Goal: Task Accomplishment & Management: Manage account settings

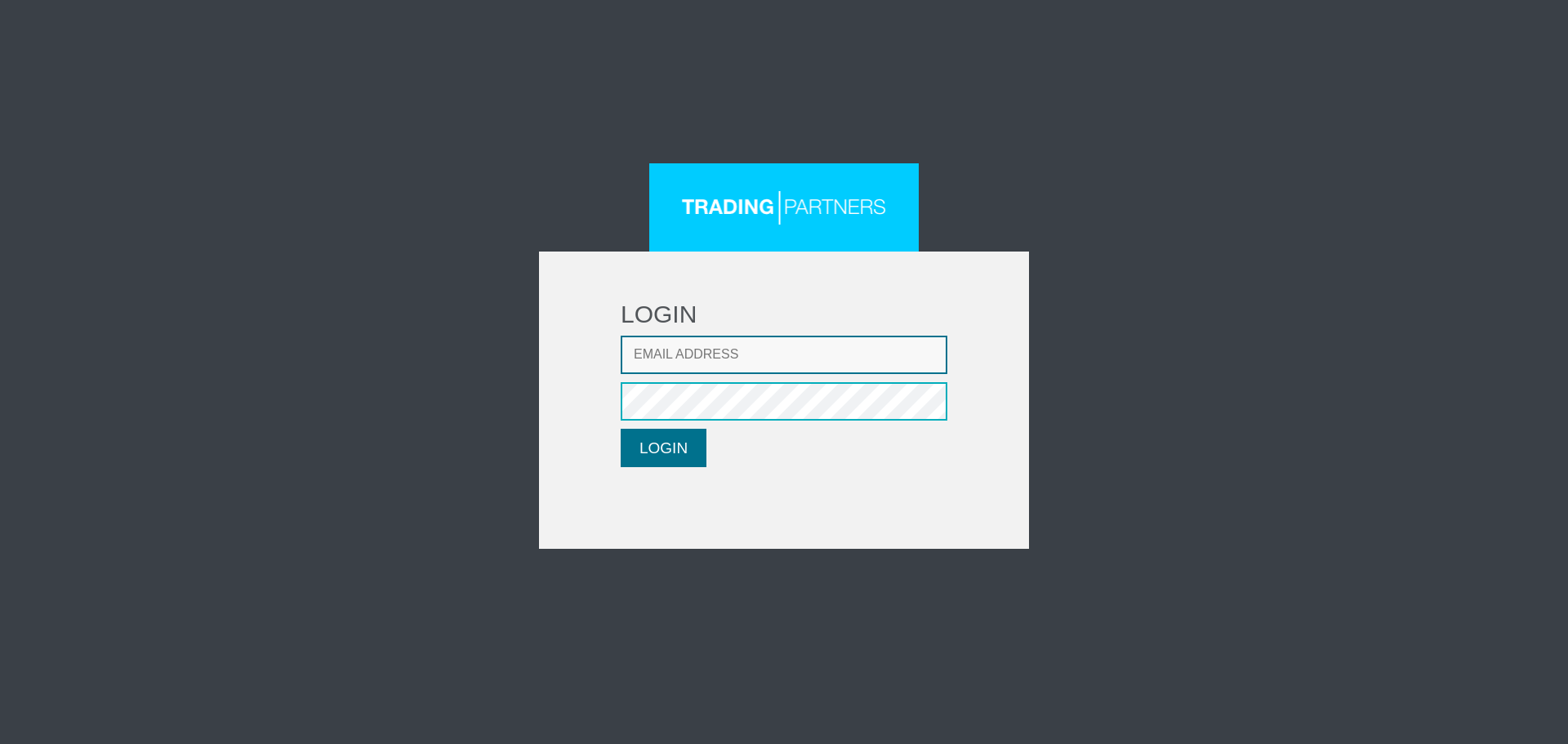
type input "CRousou@fxcess.com"
click at [649, 448] on button "LOGIN" at bounding box center [664, 448] width 86 height 38
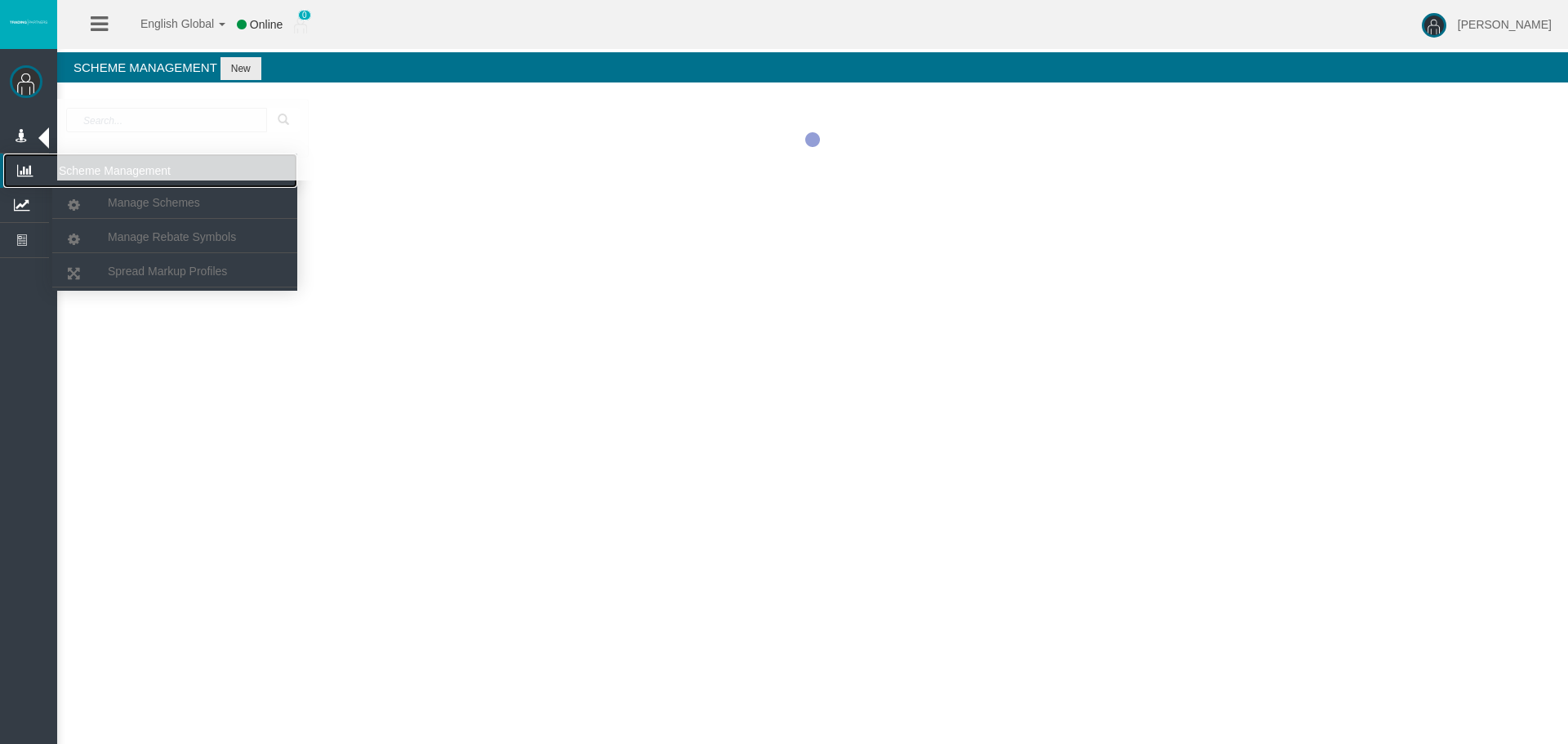
click at [23, 187] on icon at bounding box center [24, 170] width 43 height 34
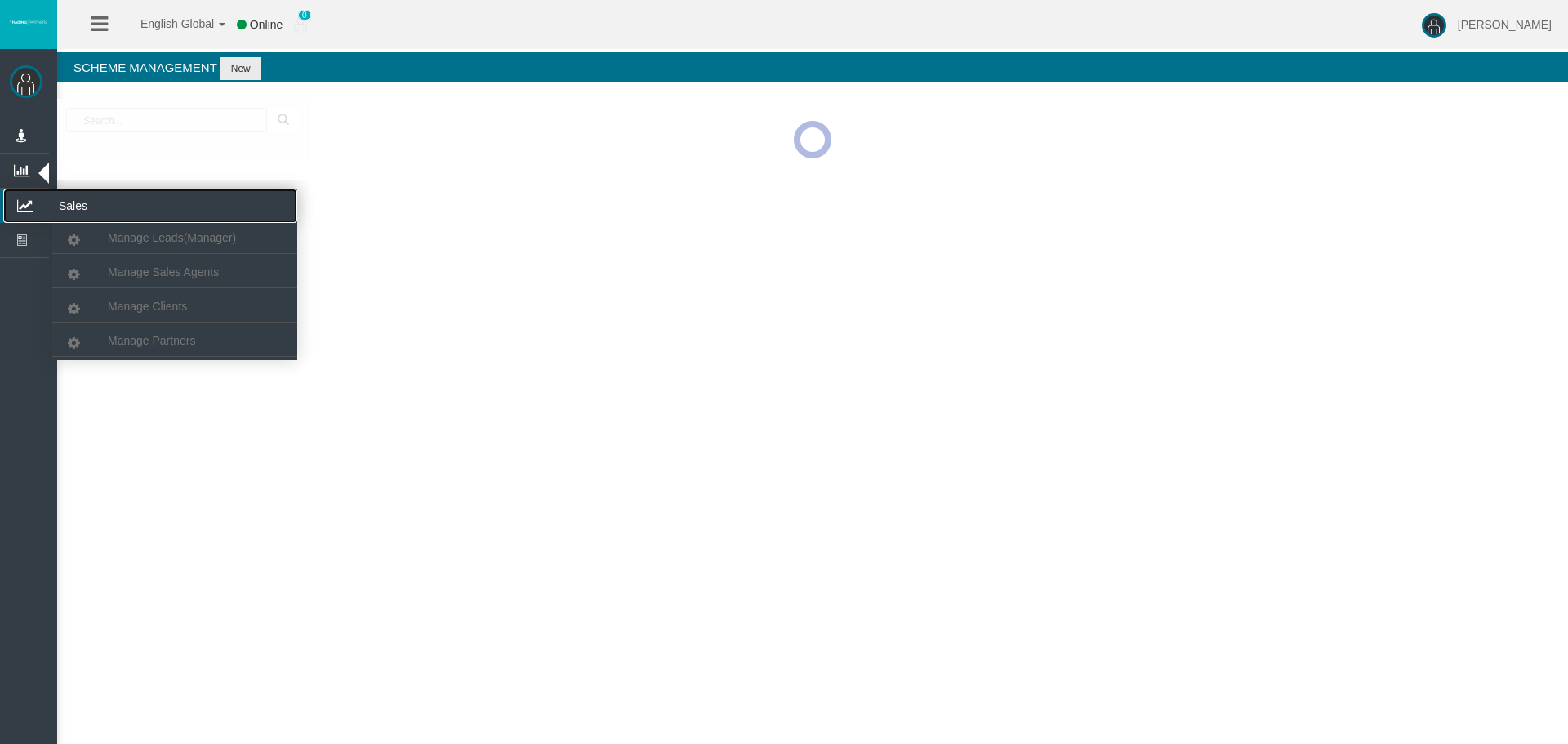
click at [28, 197] on icon at bounding box center [24, 205] width 43 height 34
drag, startPoint x: 37, startPoint y: 208, endPoint x: 116, endPoint y: 276, distance: 104.2
click at [40, 208] on icon at bounding box center [24, 205] width 43 height 34
click at [125, 310] on span "Manage Clients" at bounding box center [147, 306] width 79 height 13
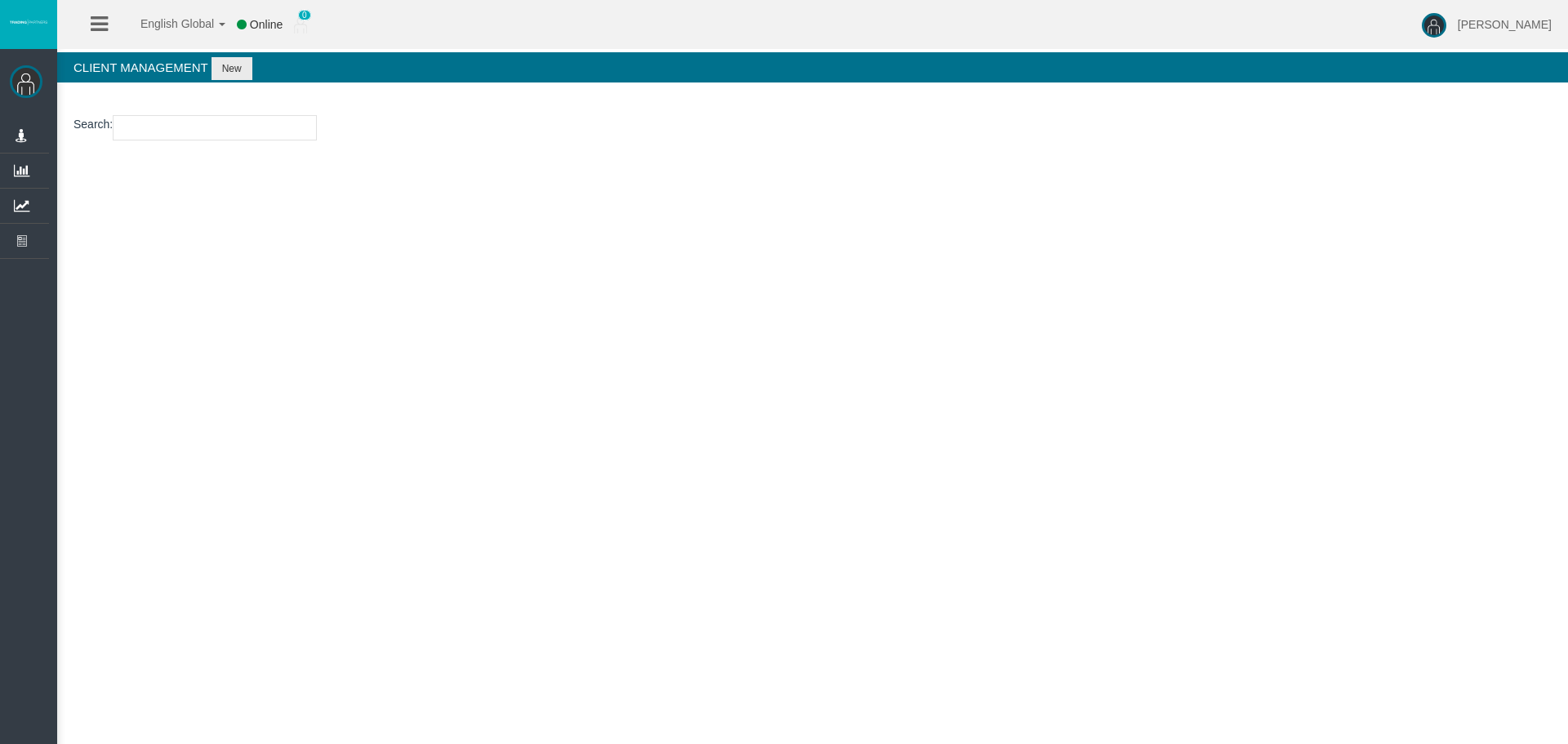
click at [241, 132] on input "number" at bounding box center [214, 128] width 204 height 25
paste input "21179543"
type input "21179543"
click at [226, 71] on button "New" at bounding box center [232, 67] width 41 height 22
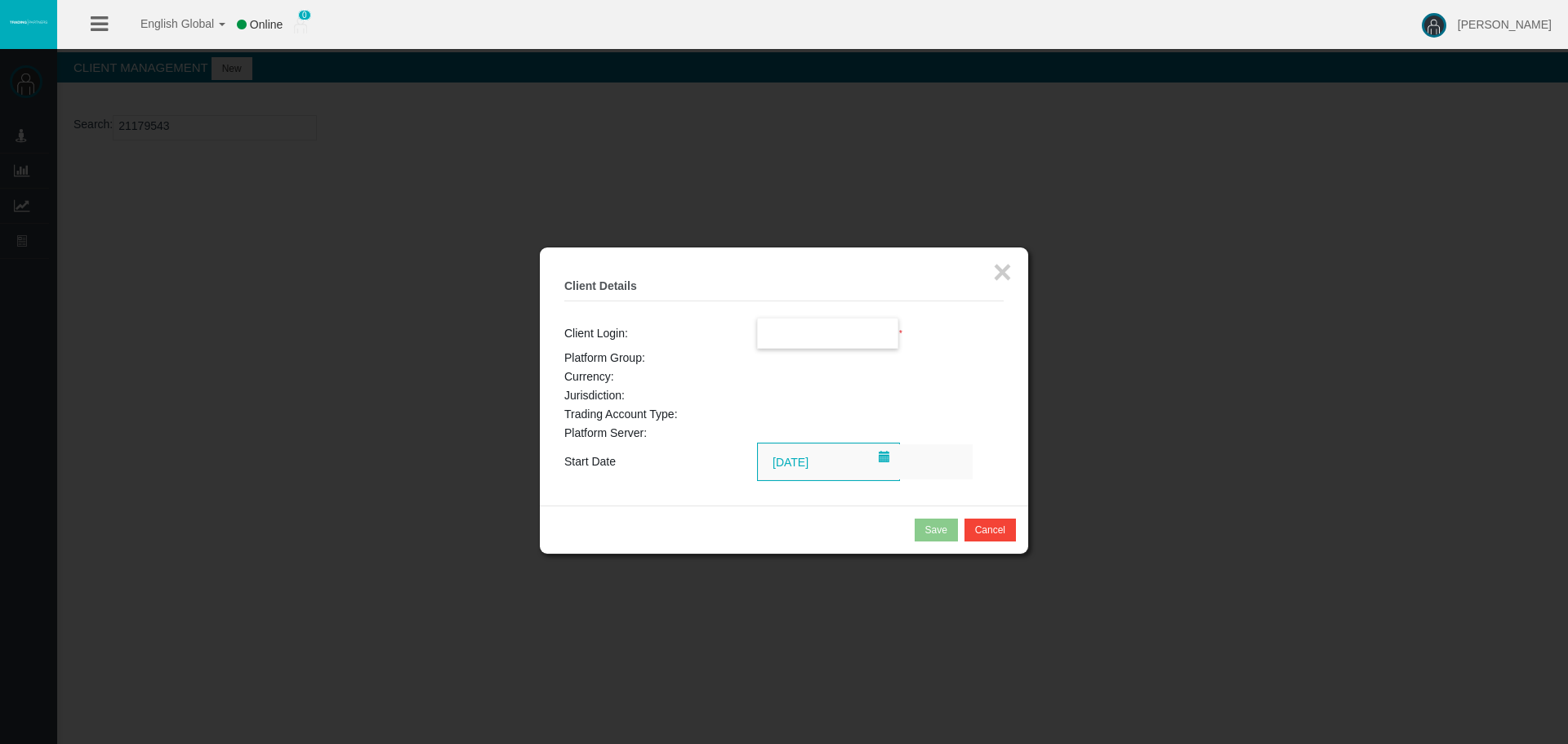
click at [762, 335] on input "text" at bounding box center [828, 333] width 141 height 29
paste input "21179543"
click at [786, 356] on li "21179543" at bounding box center [828, 363] width 141 height 26
type input "21179543"
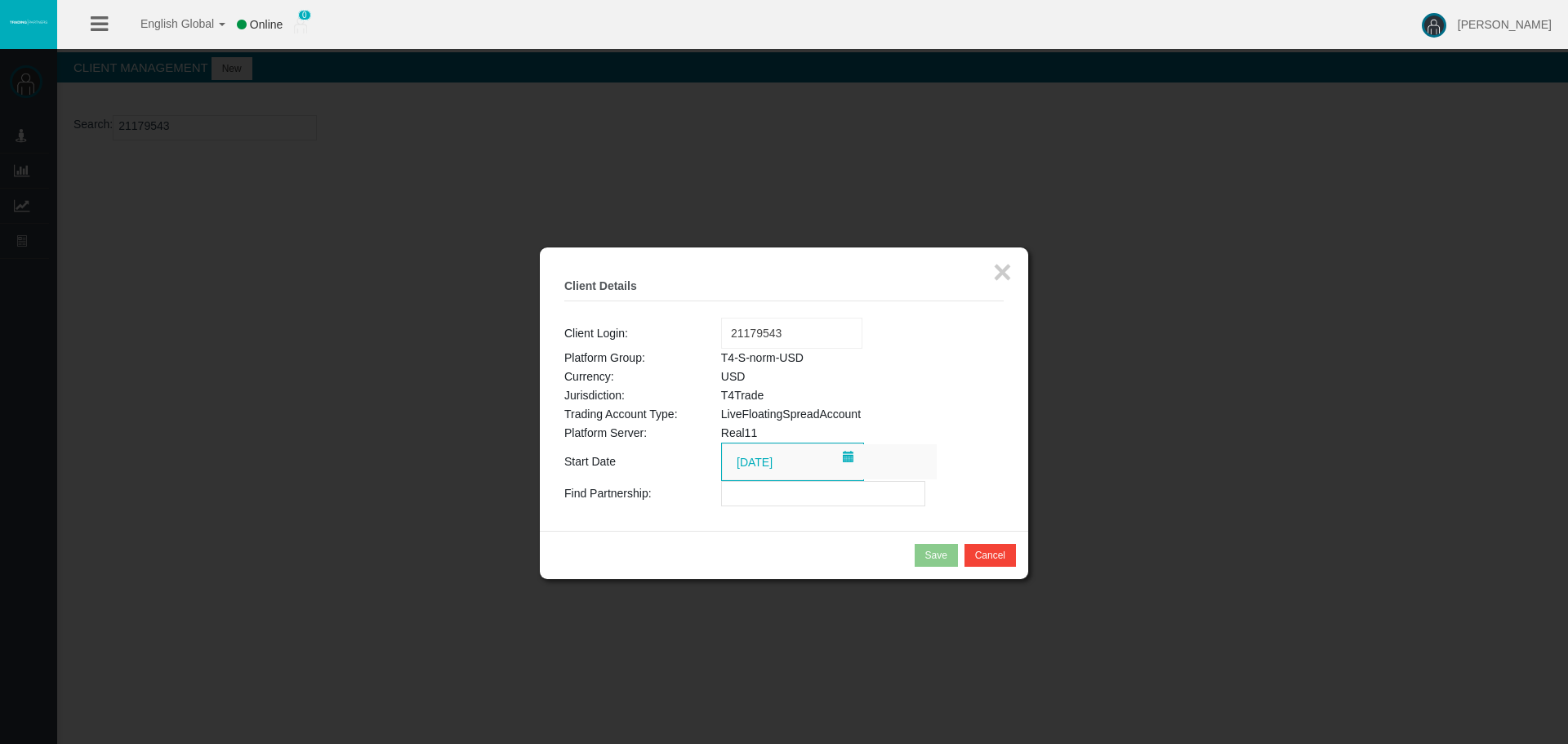
click at [752, 496] on input "text" at bounding box center [823, 494] width 204 height 25
paste input "IBhjgx4"
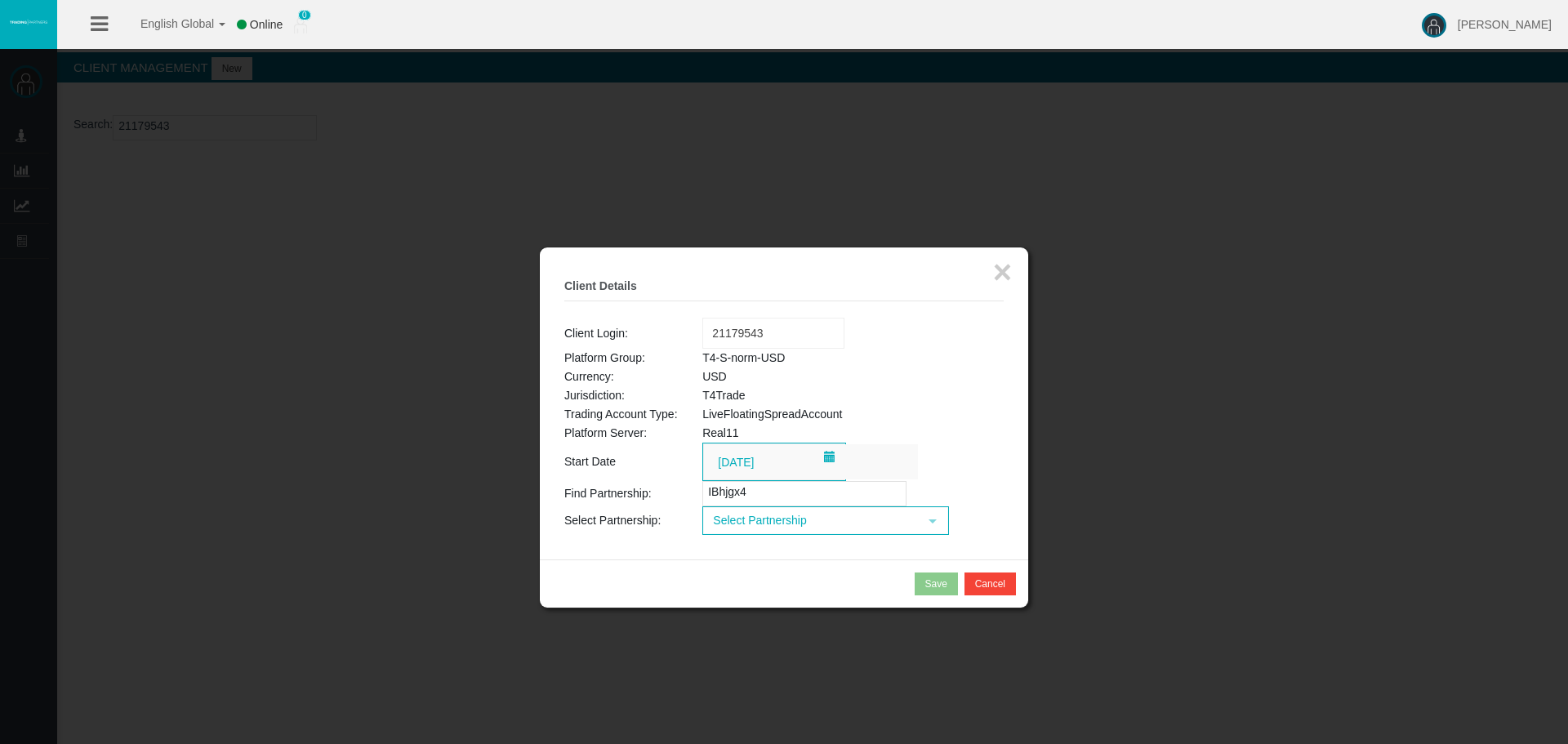
type input "IBhjgx4"
click at [767, 523] on span "Select Partnership" at bounding box center [810, 521] width 214 height 25
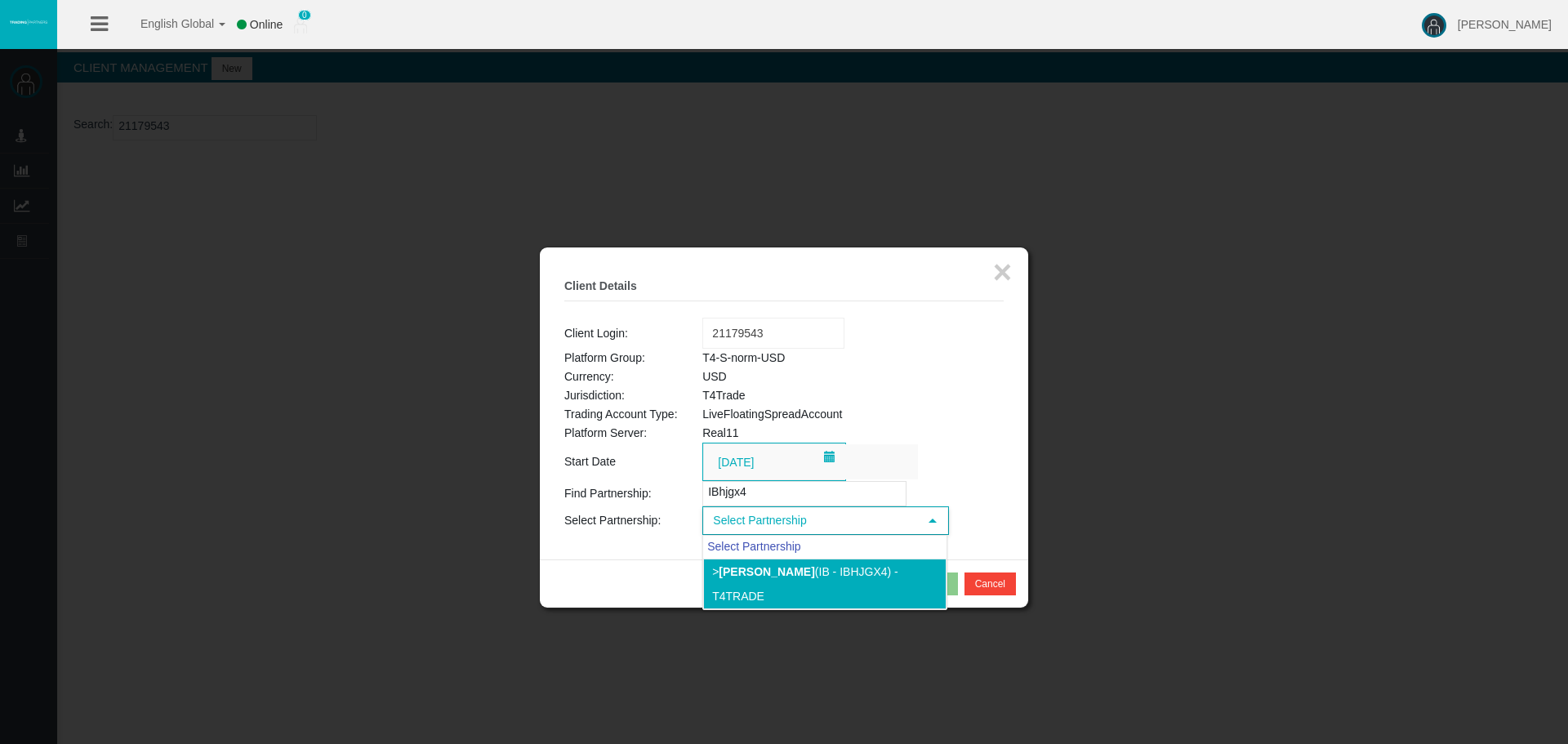
click at [746, 560] on li "> [PERSON_NAME] (IB - IBhjgx4) - T4Trade" at bounding box center [824, 585] width 243 height 51
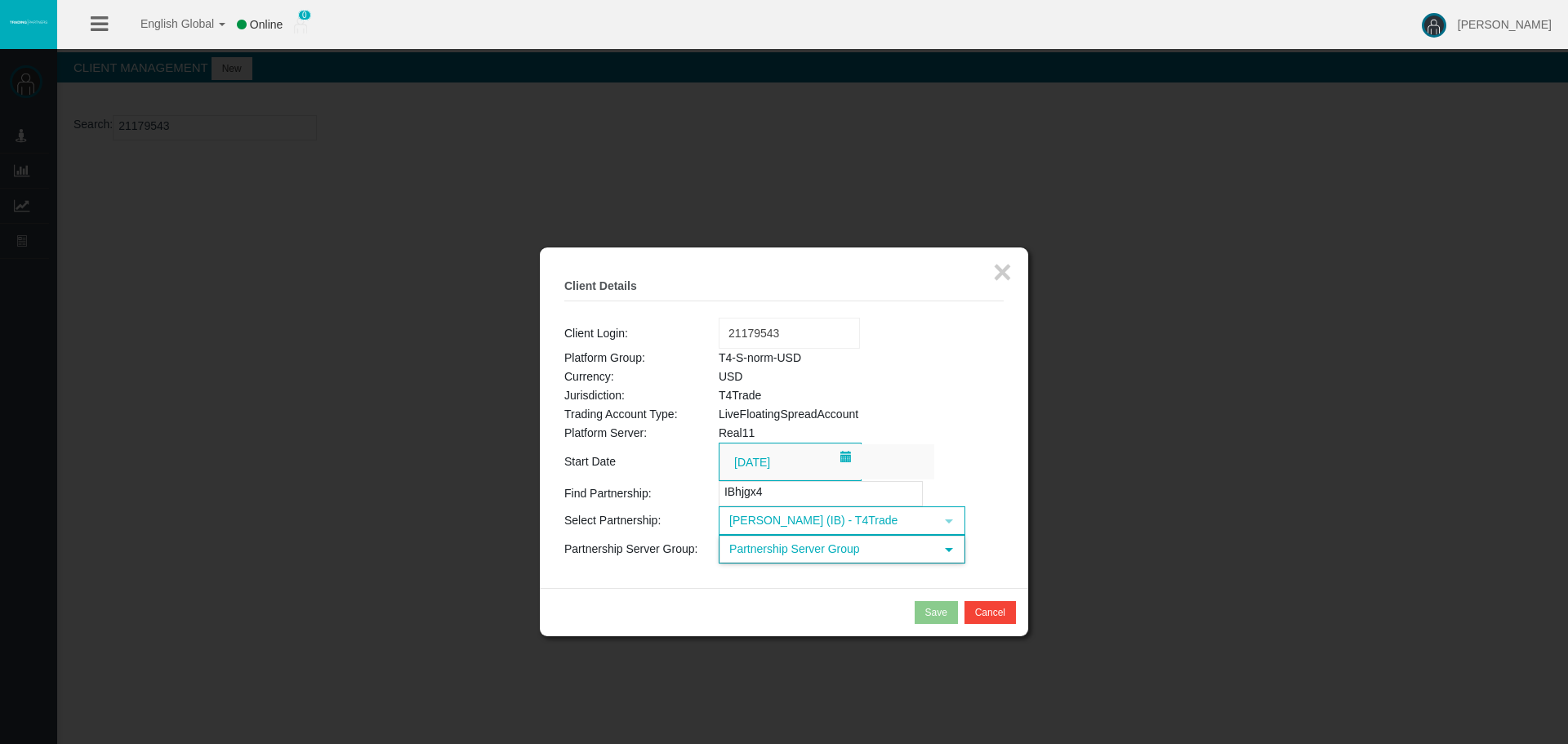
click at [771, 552] on span "Partnership Server Group" at bounding box center [827, 549] width 214 height 25
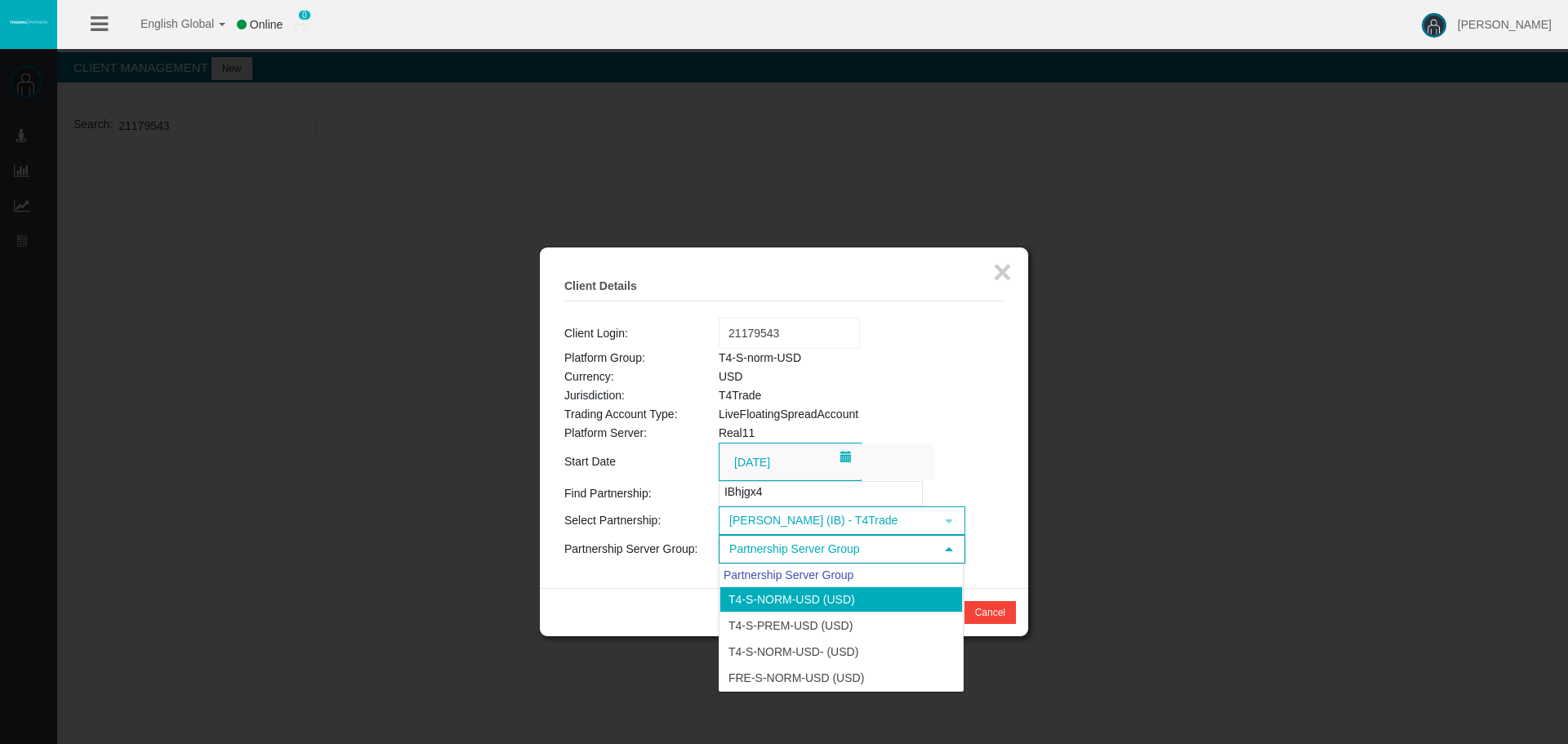
click at [762, 597] on li "T4-S-norm-USD (USD)" at bounding box center [841, 599] width 243 height 26
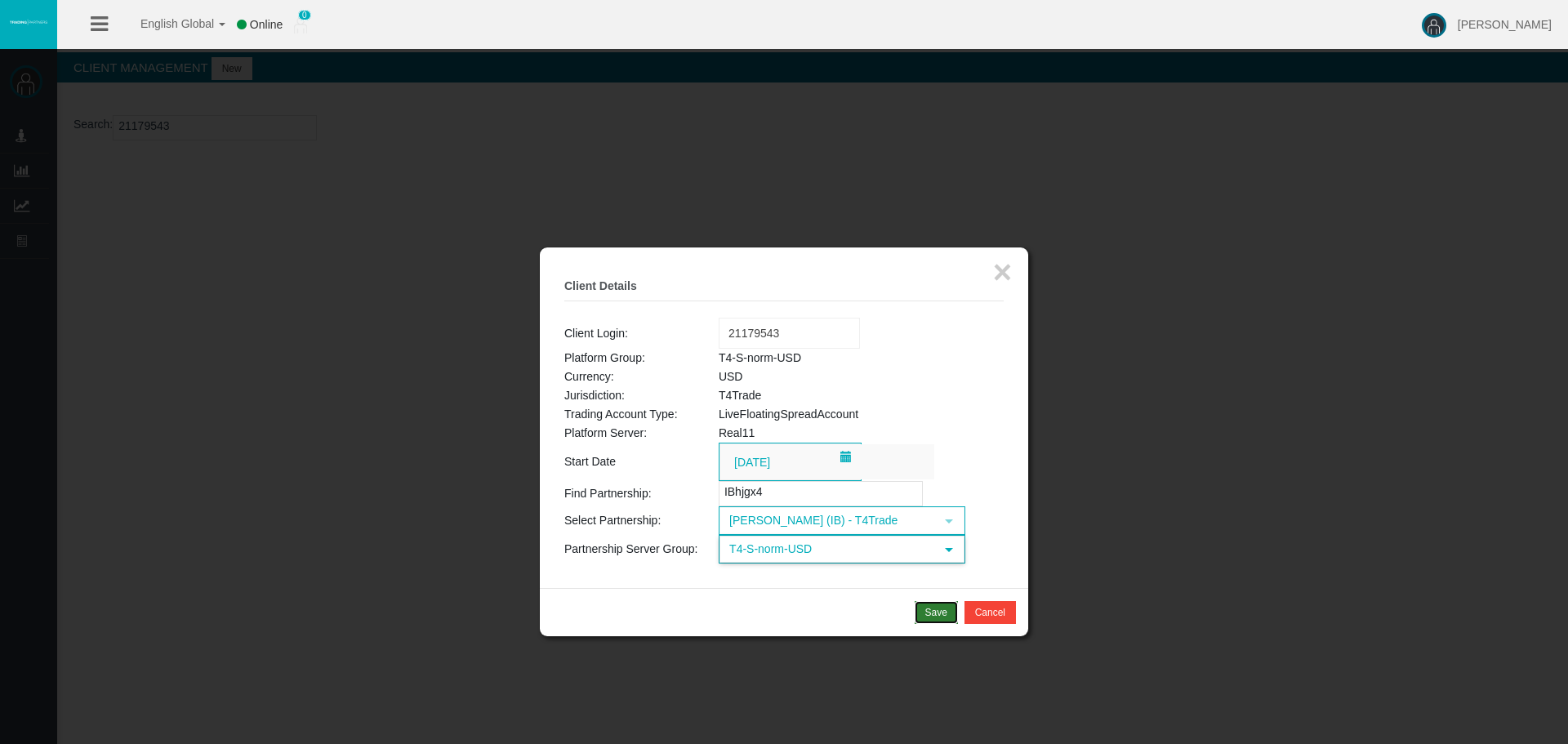
click at [931, 615] on div "Save" at bounding box center [936, 612] width 22 height 15
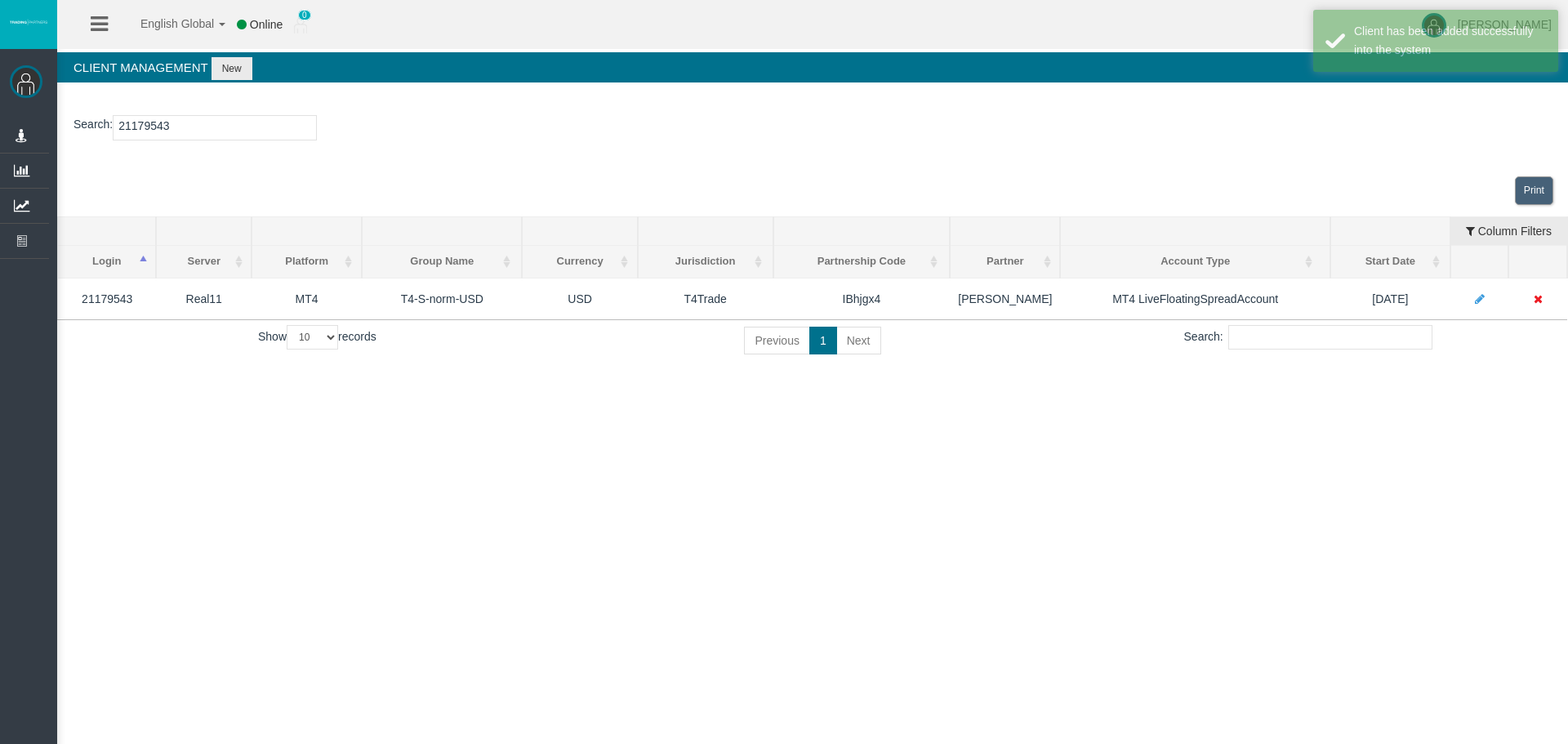
click at [141, 132] on input "21179543" at bounding box center [214, 128] width 204 height 25
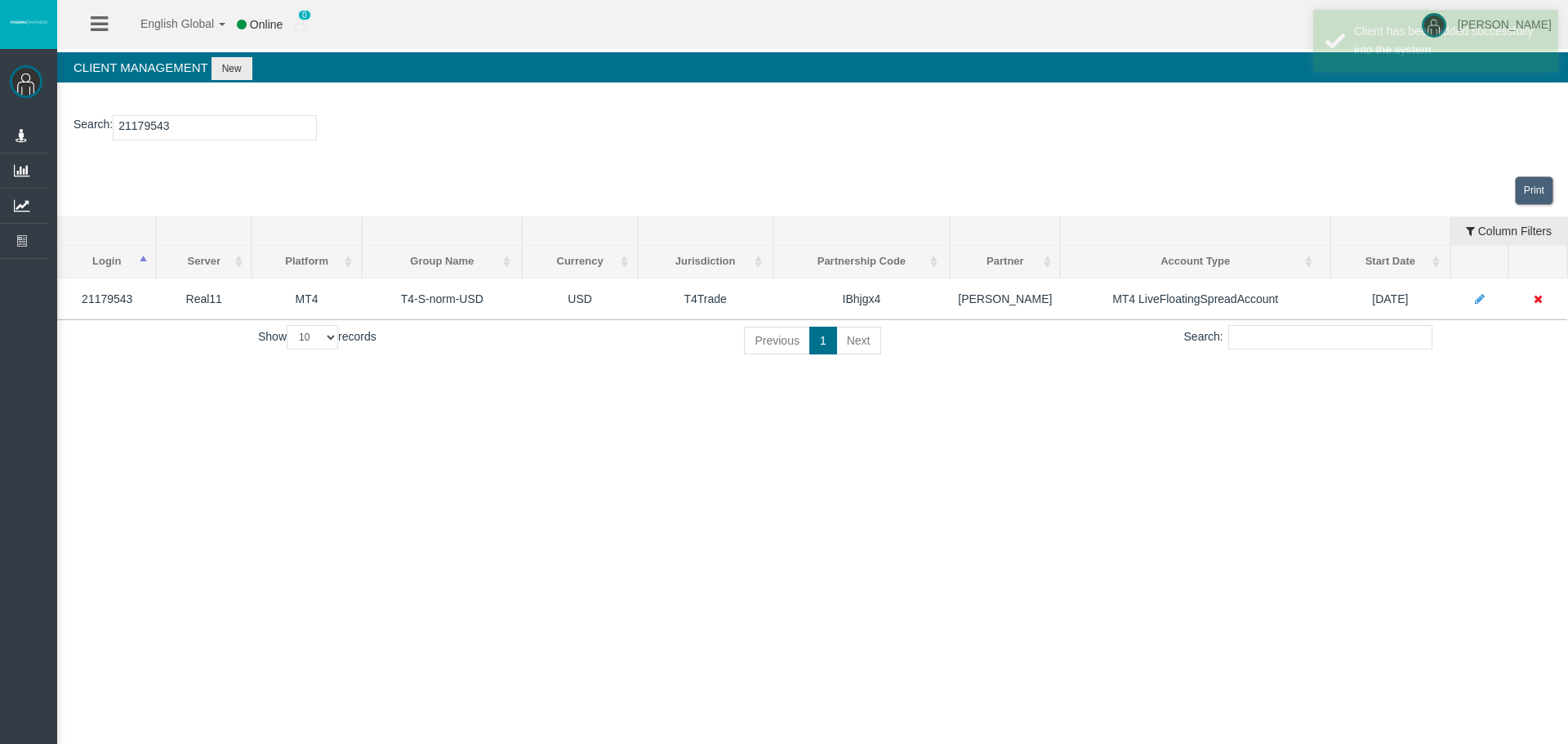
paste input "15175872"
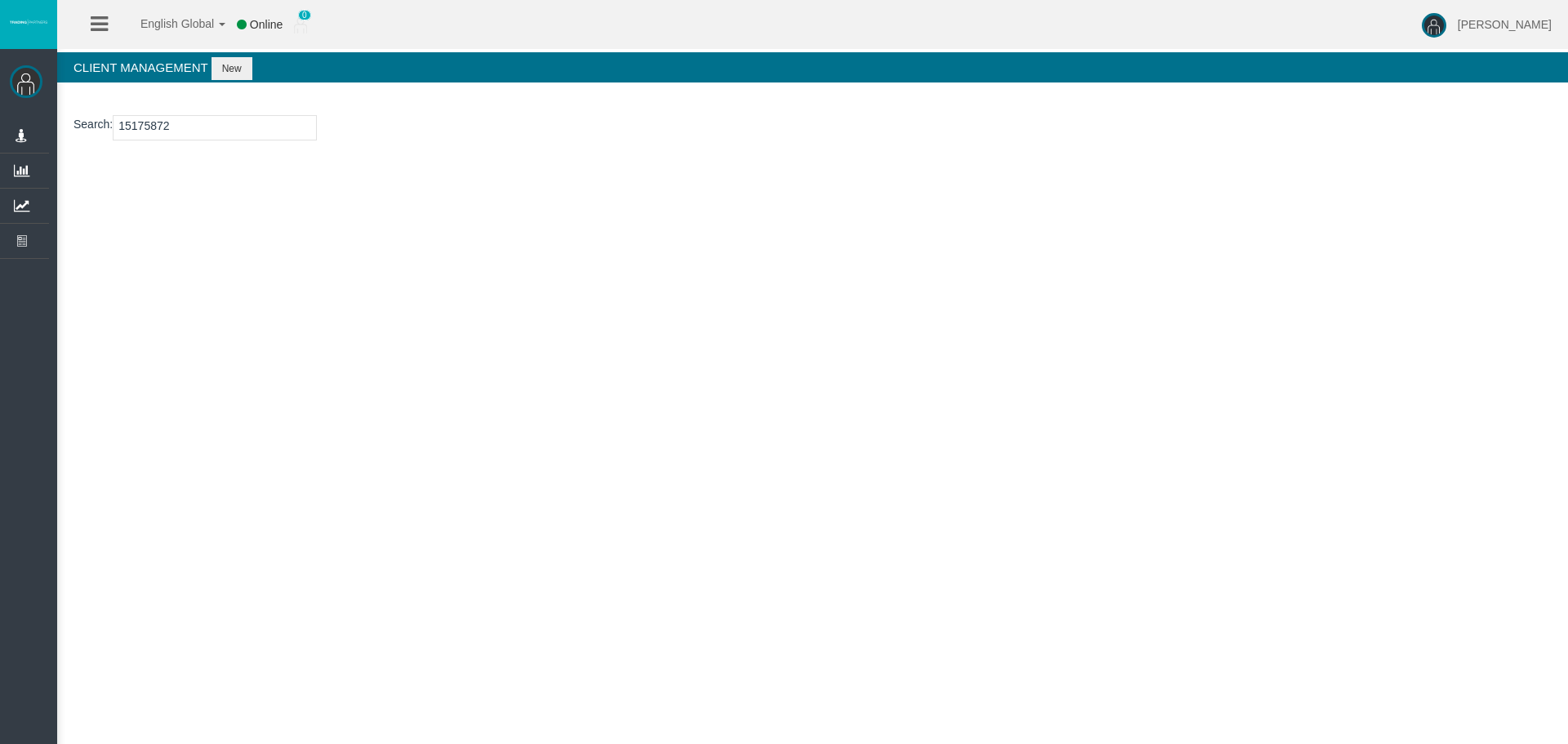
type input "15175872"
click at [230, 72] on button "New" at bounding box center [232, 67] width 41 height 22
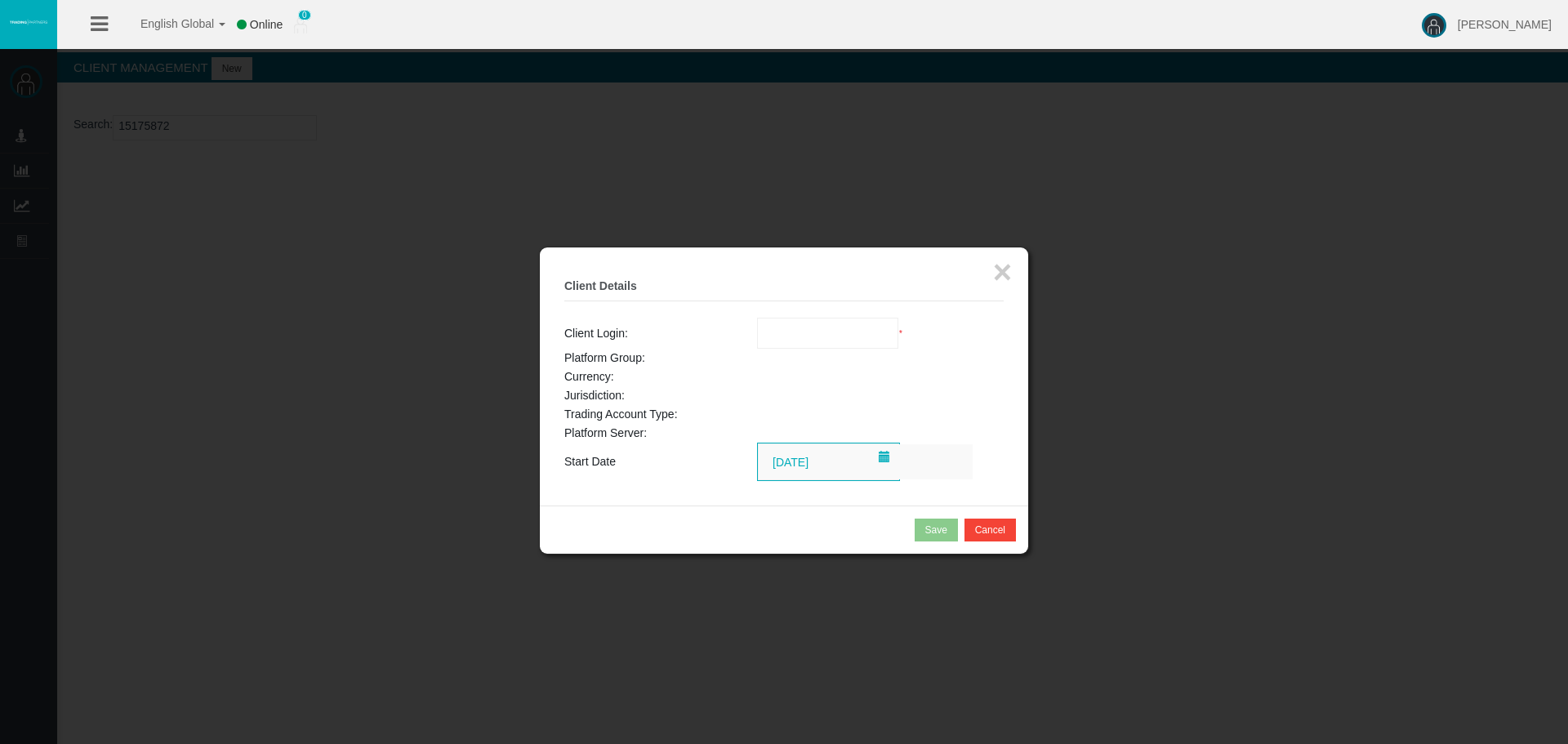
click at [903, 335] on td "Loading... *" at bounding box center [881, 333] width 246 height 31
click at [885, 333] on input "text" at bounding box center [828, 333] width 141 height 29
paste input "15175872"
click at [799, 361] on span "15175872" at bounding box center [793, 362] width 51 height 13
type input "15175872"
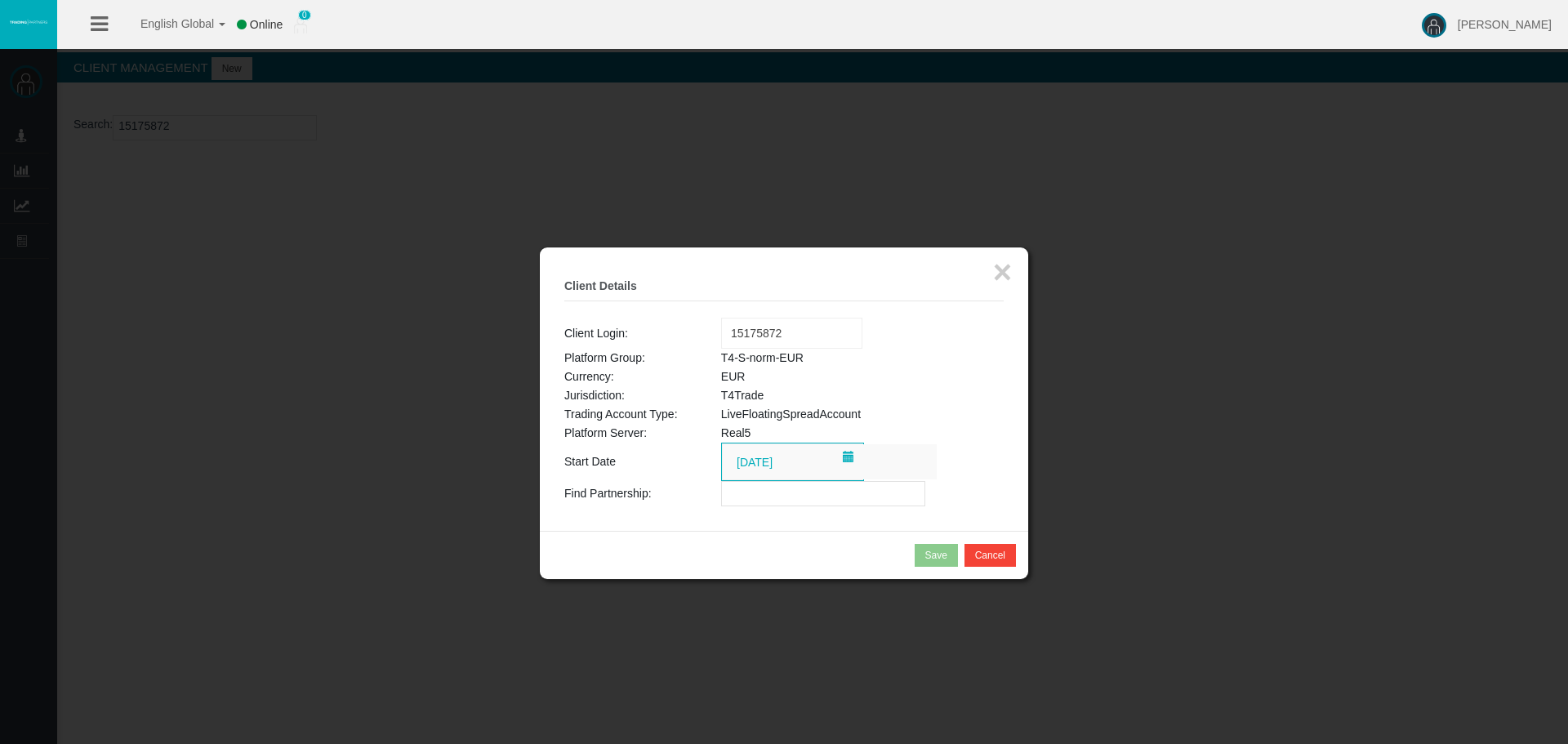
click at [808, 495] on input "text" at bounding box center [823, 494] width 204 height 25
paste input "IBhjgx4"
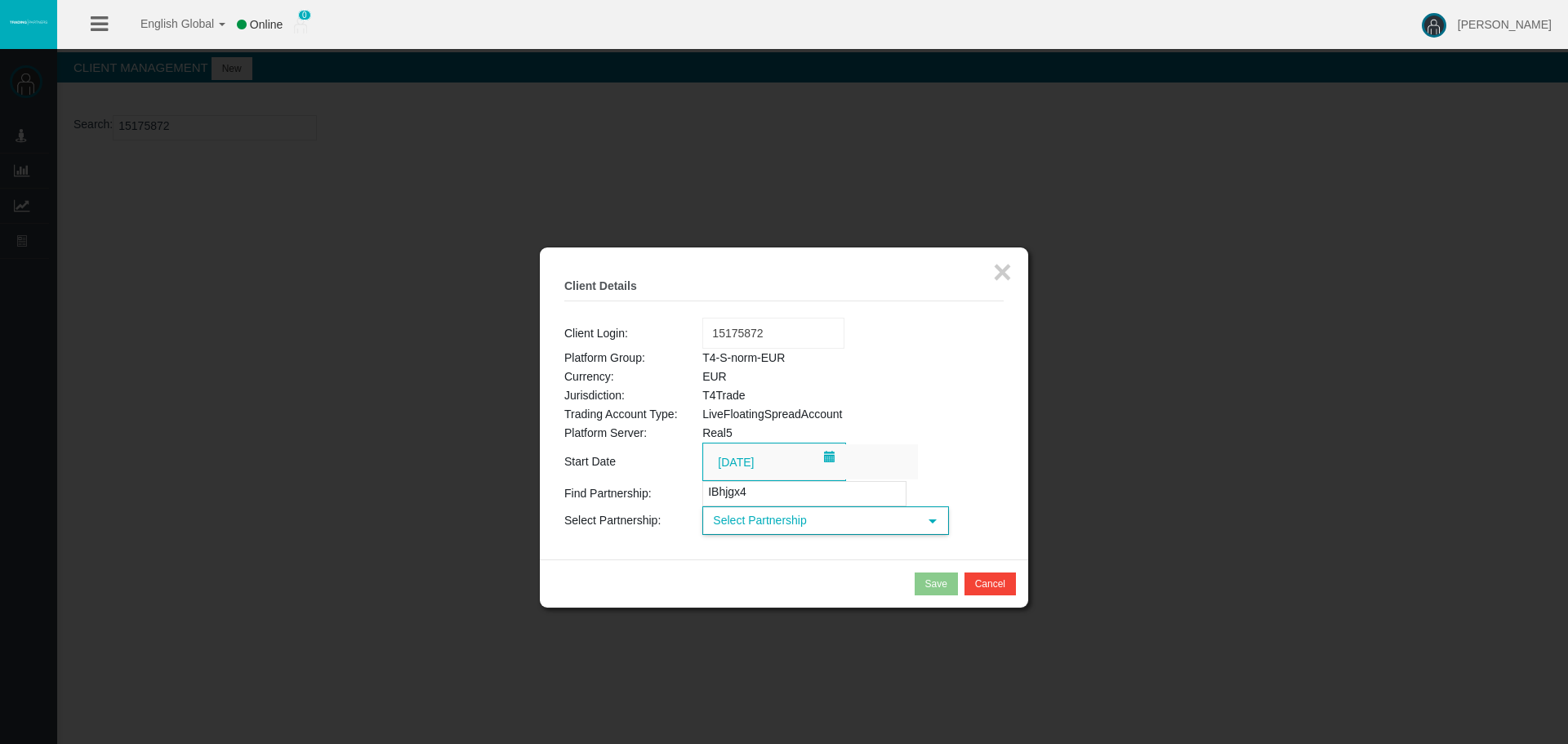
type input "IBhjgx4"
click at [788, 520] on span "Select Partnership" at bounding box center [810, 521] width 214 height 25
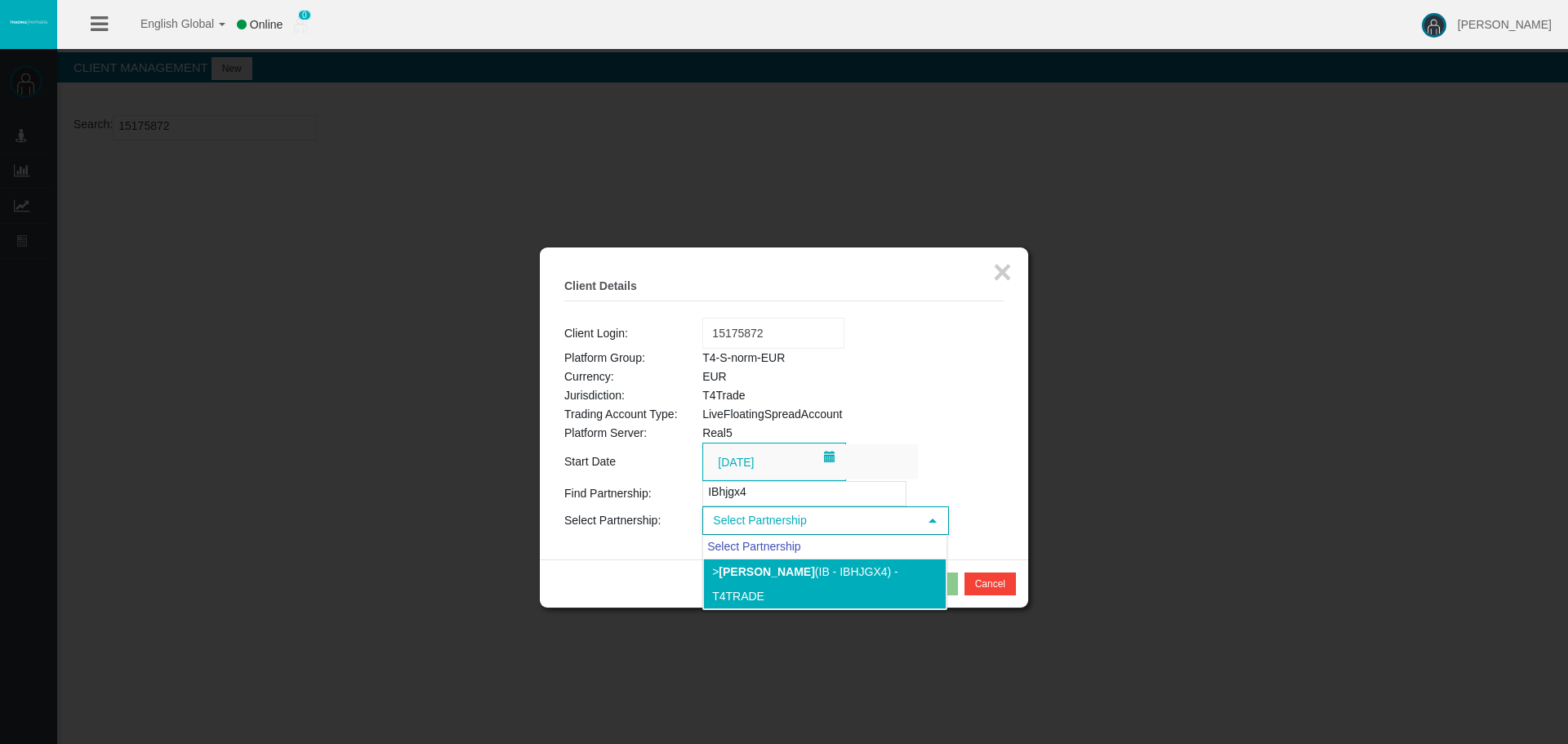
click at [787, 574] on b "[PERSON_NAME]" at bounding box center [766, 571] width 96 height 13
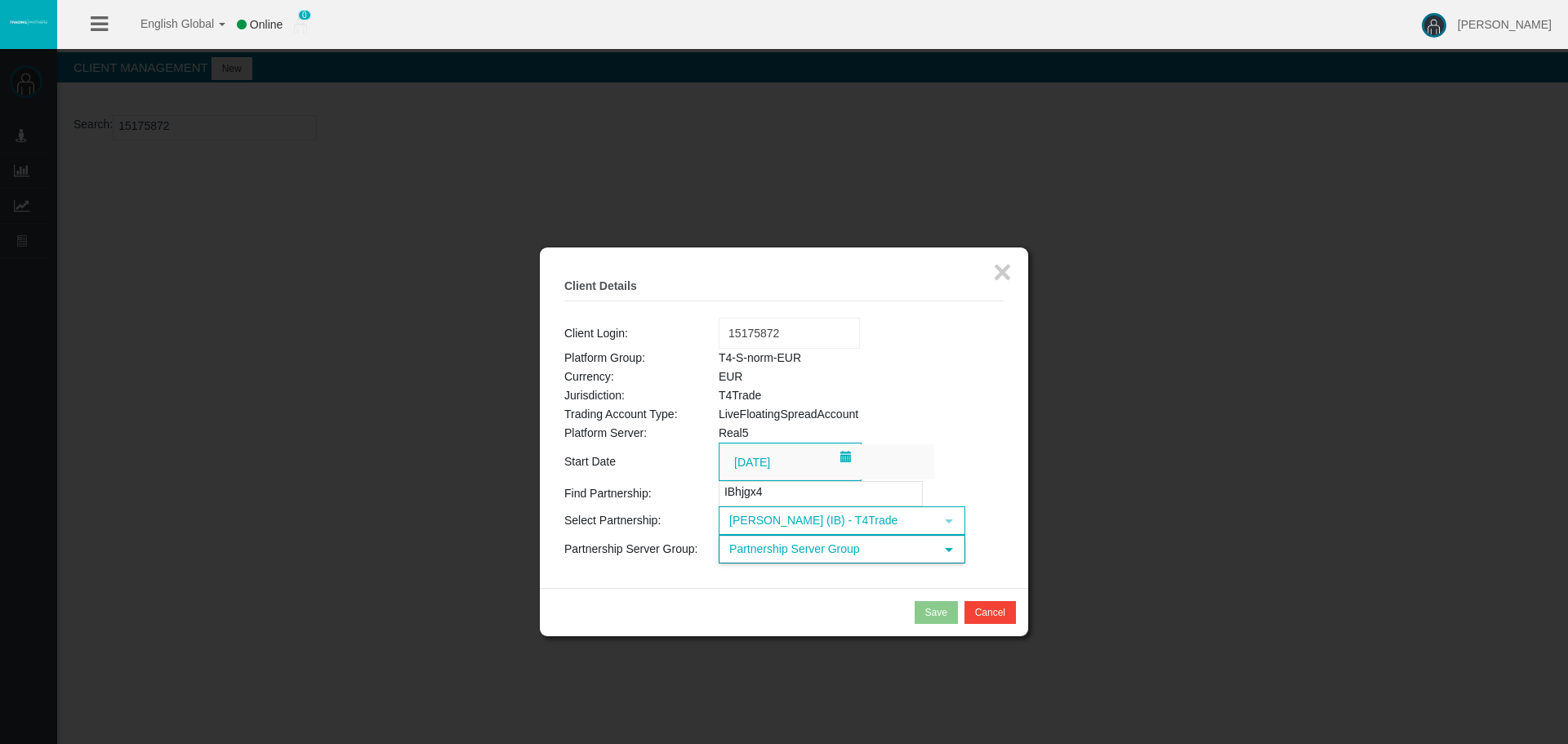
click at [778, 552] on span "Partnership Server Group" at bounding box center [827, 549] width 214 height 25
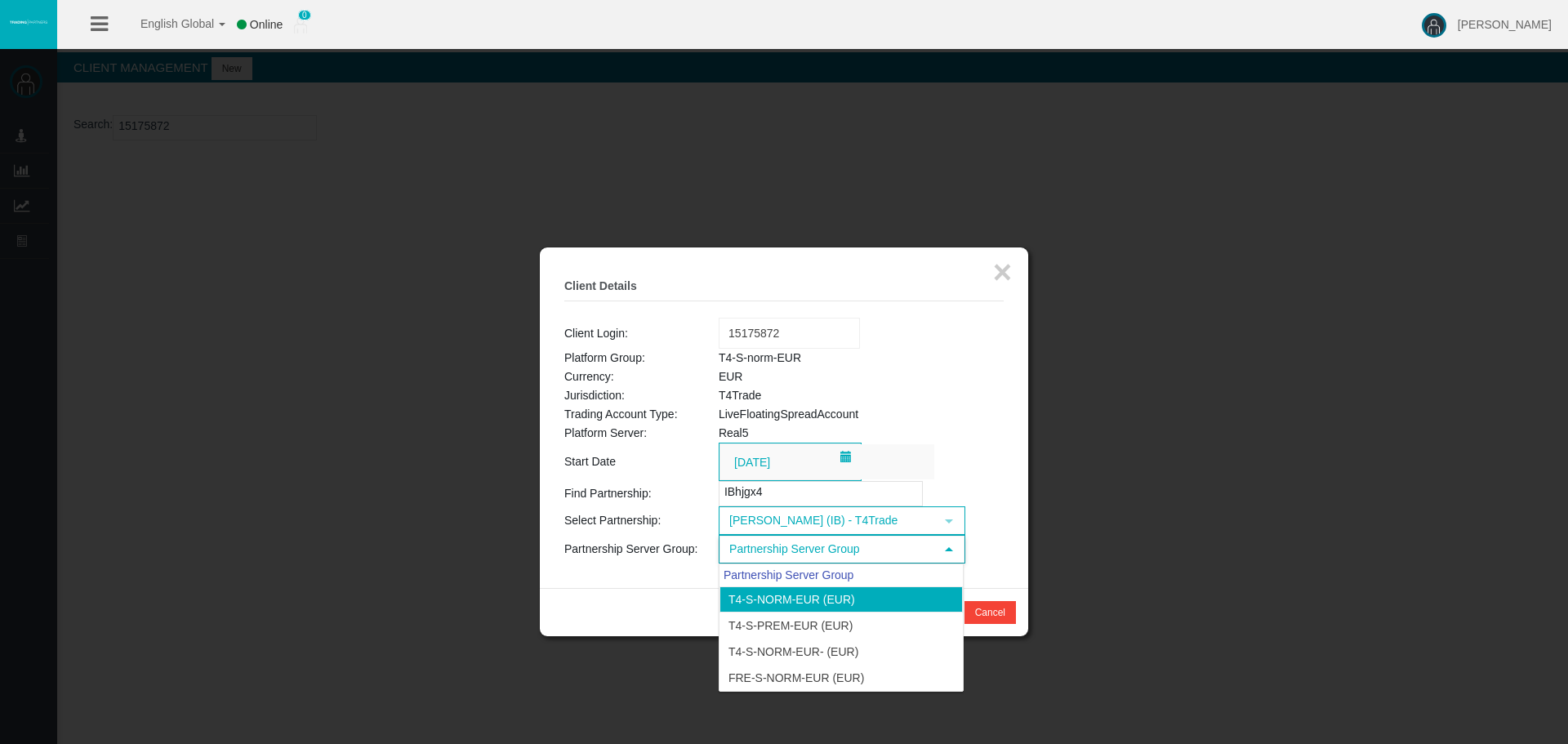
click at [778, 593] on li "T4-S-norm-EUR (EUR)" at bounding box center [841, 599] width 243 height 26
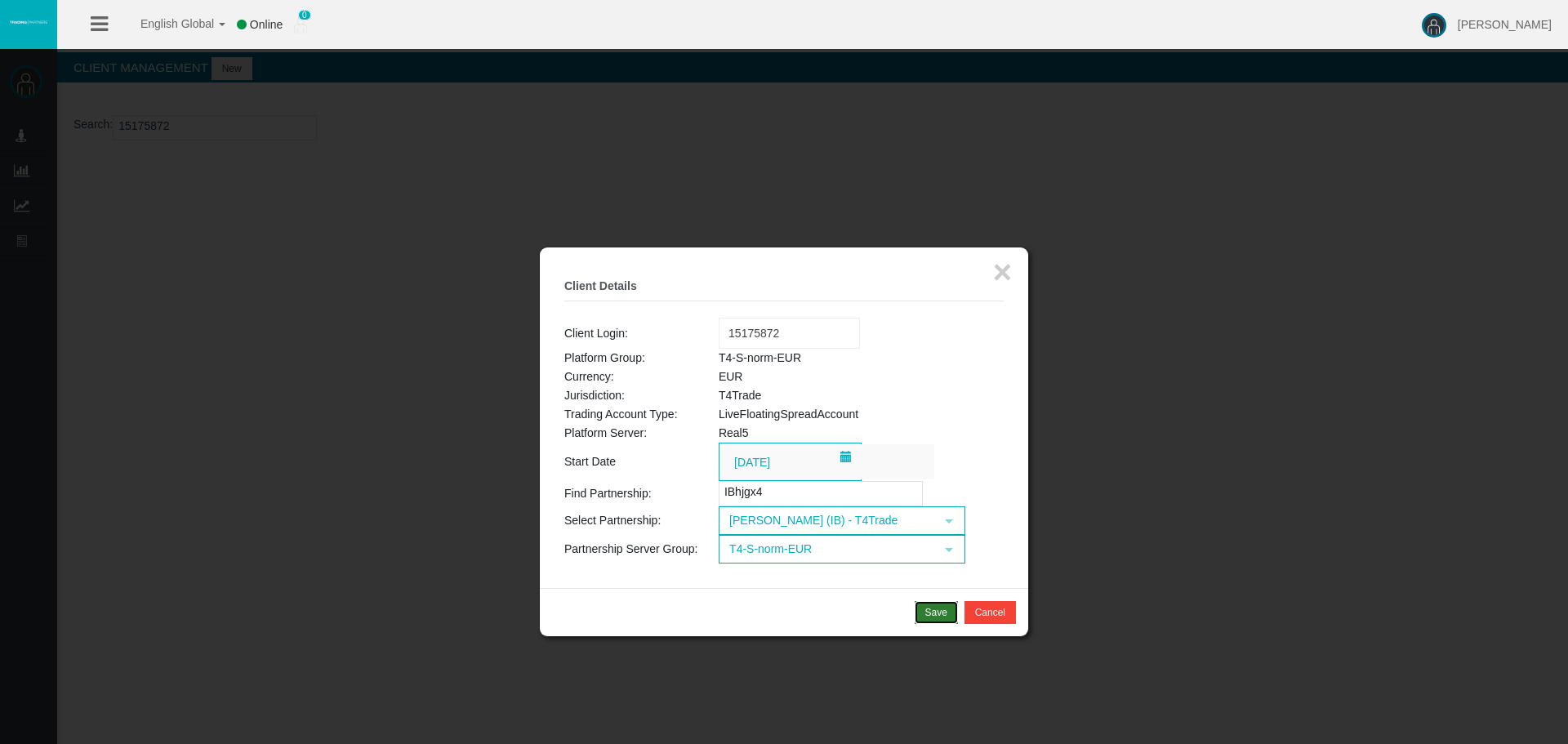
click at [922, 607] on button "Save" at bounding box center [936, 612] width 43 height 22
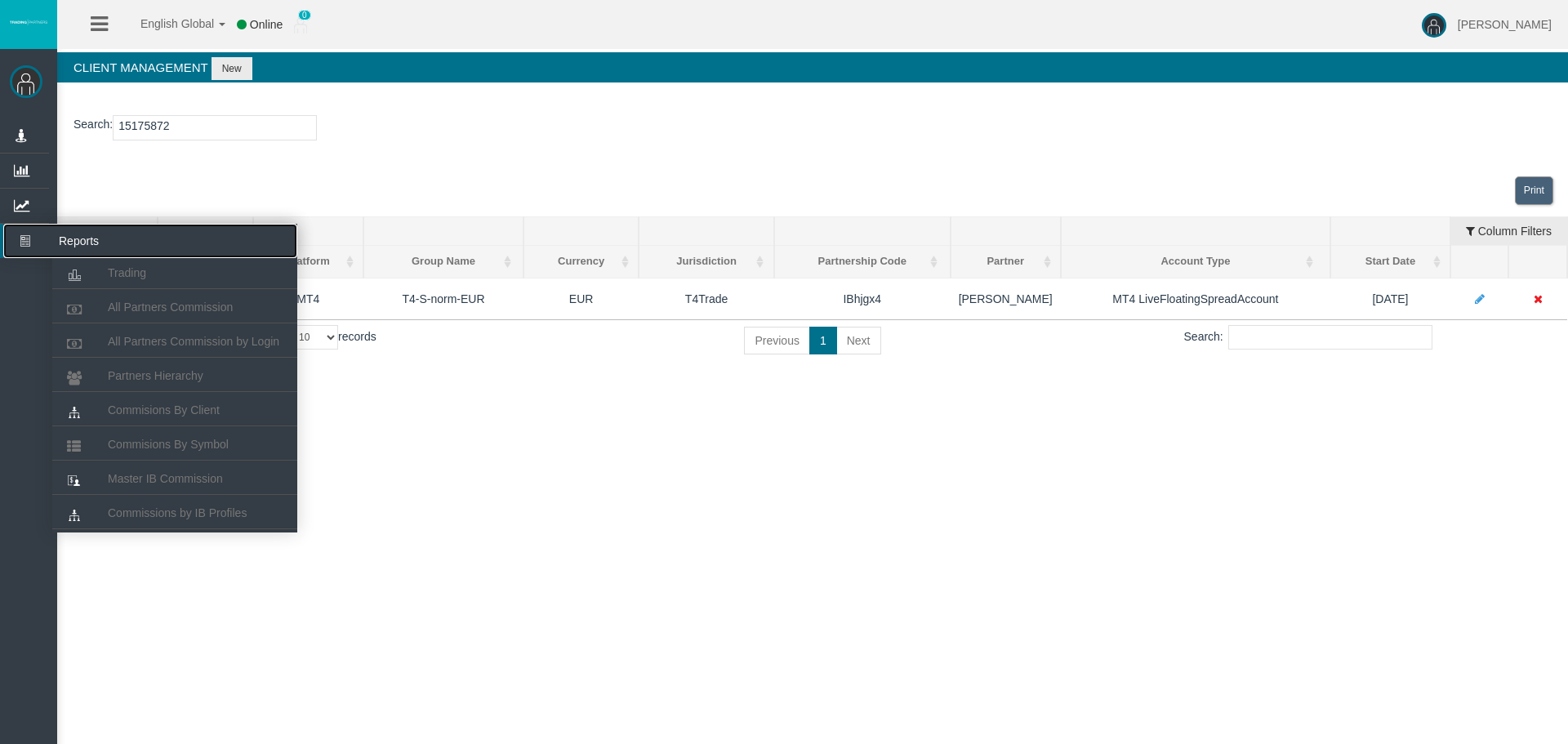
click at [18, 241] on icon at bounding box center [24, 241] width 43 height 34
click at [152, 317] on link "All Partners Commission" at bounding box center [174, 307] width 245 height 29
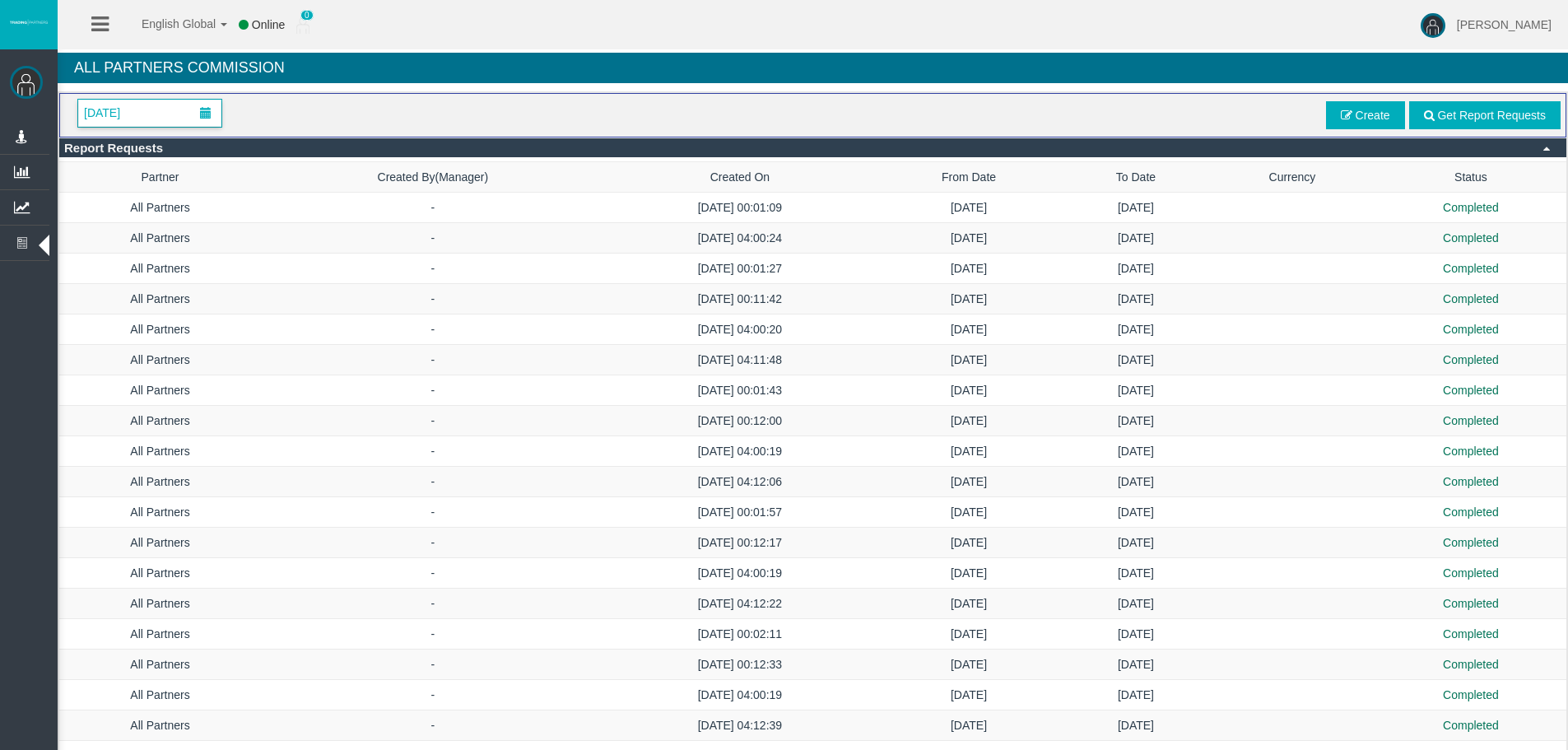
click at [173, 118] on span "[DATE]" at bounding box center [149, 113] width 143 height 28
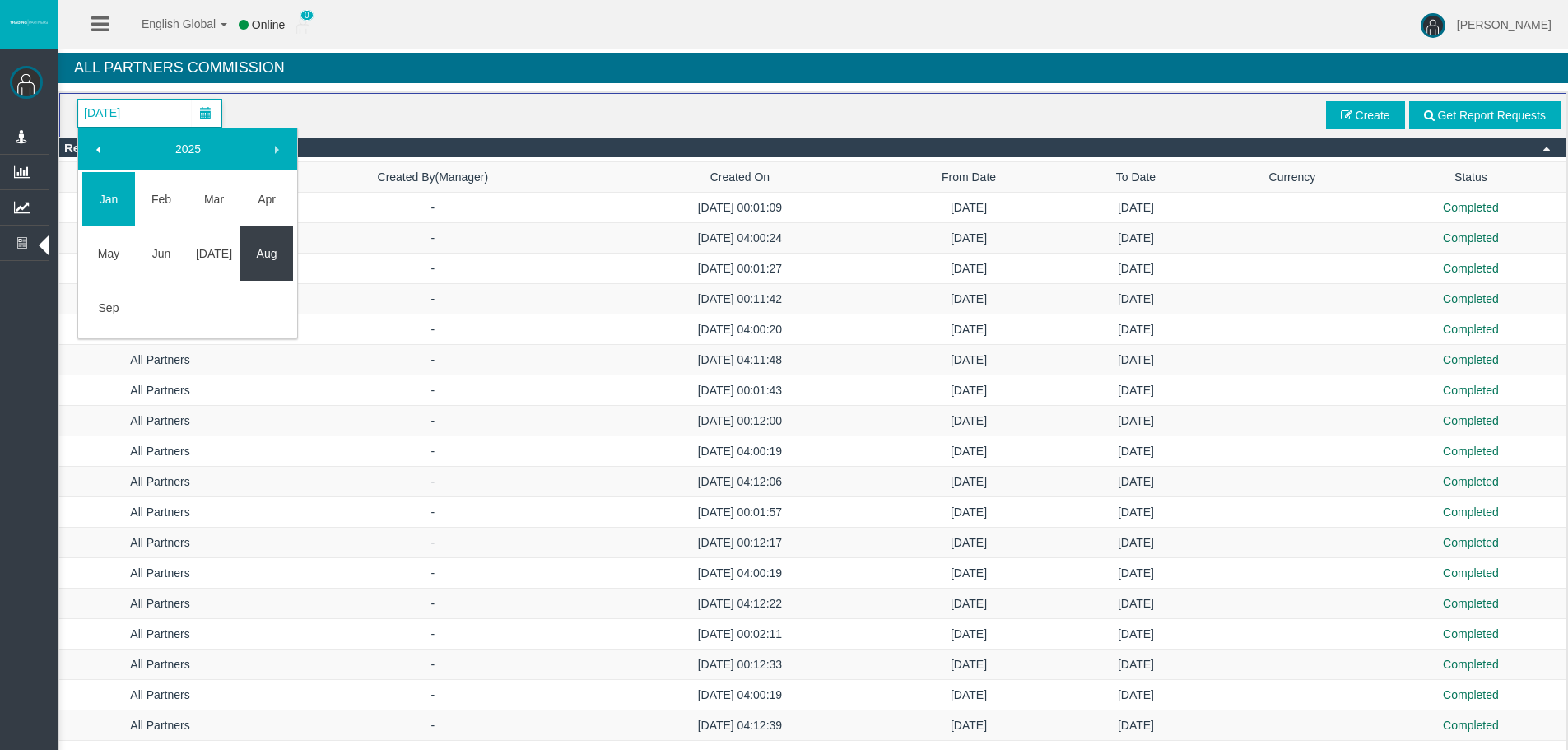
click at [248, 260] on link "Aug" at bounding box center [266, 253] width 52 height 30
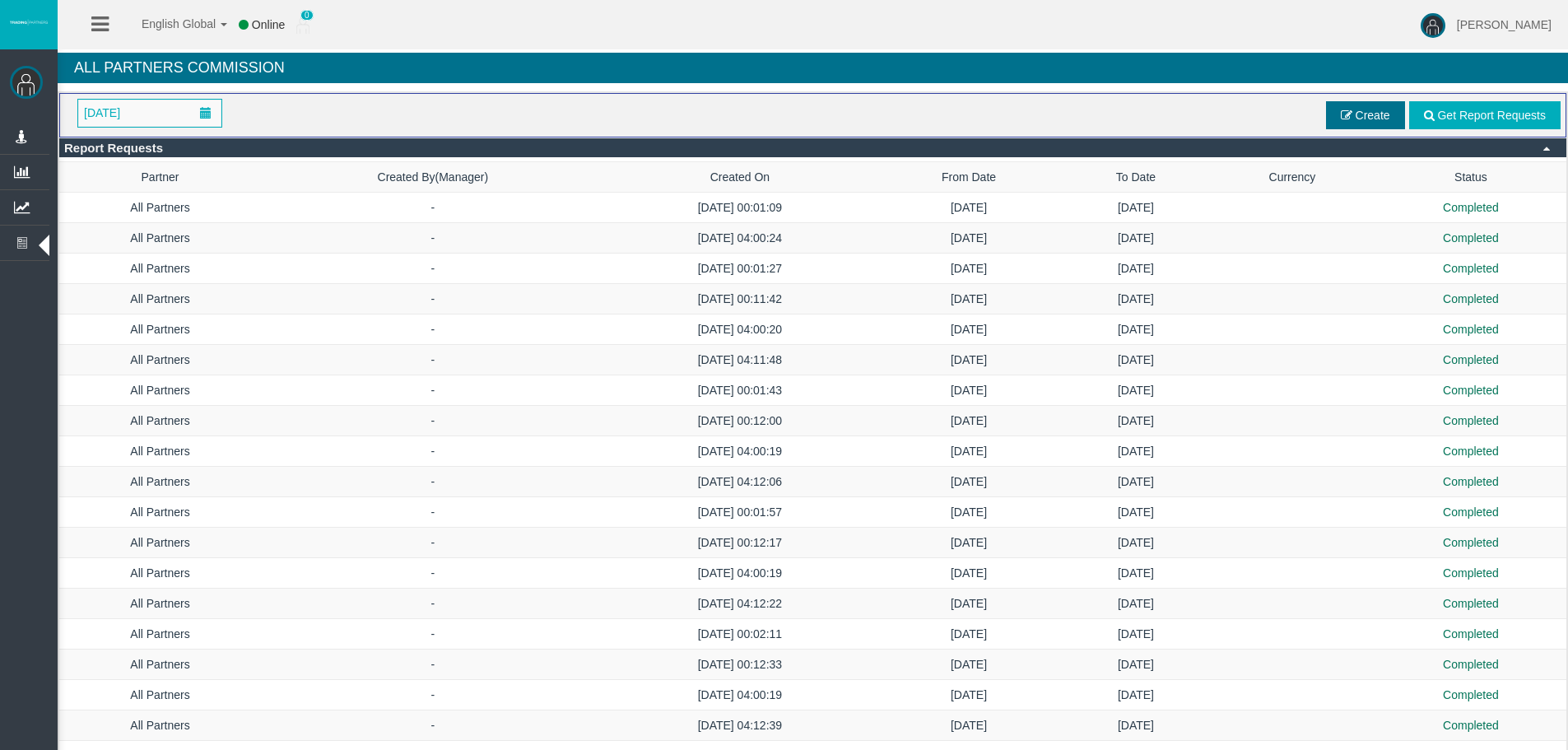
click at [1354, 106] on span "Create" at bounding box center [1365, 115] width 79 height 28
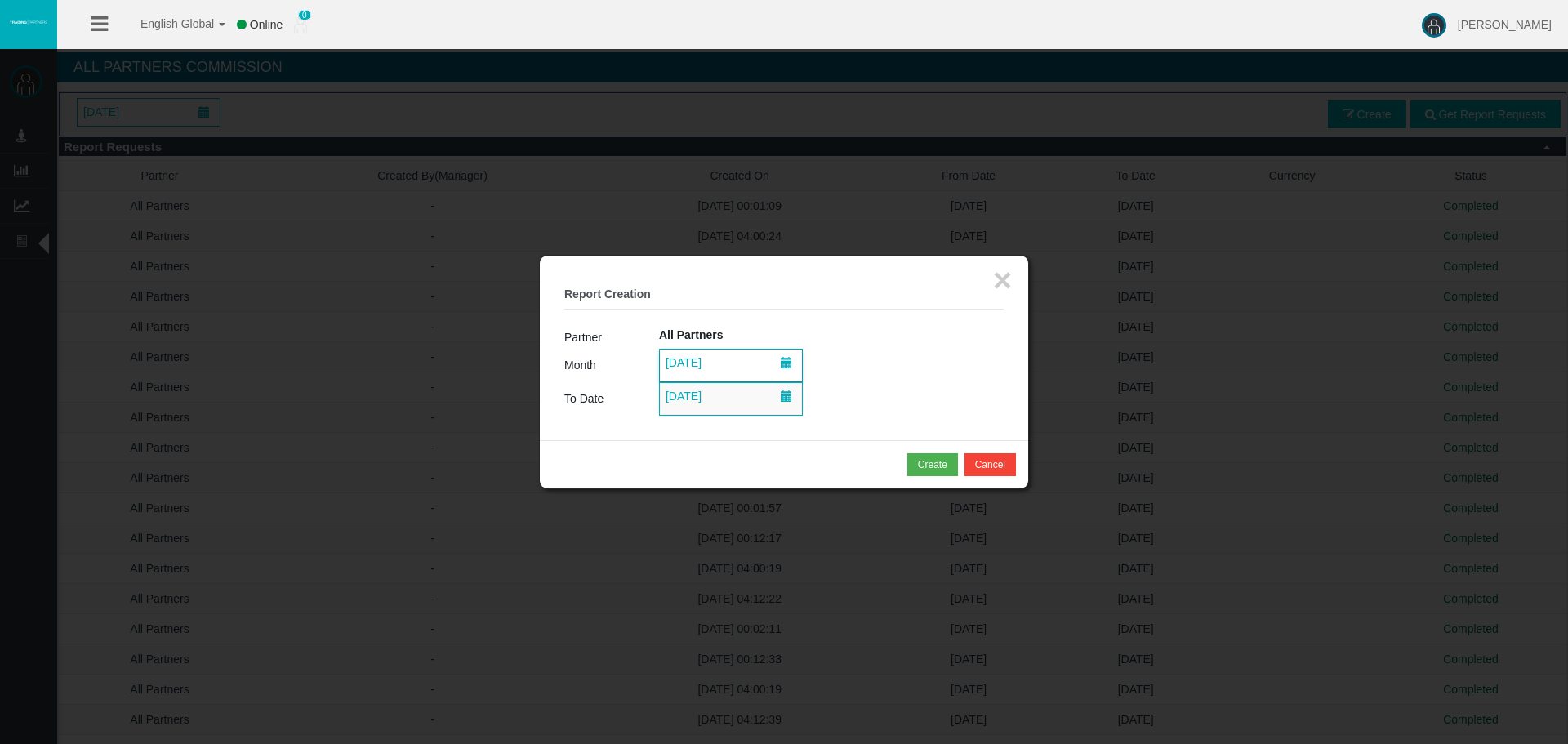
click at [707, 363] on span "[DATE]" at bounding box center [683, 362] width 46 height 22
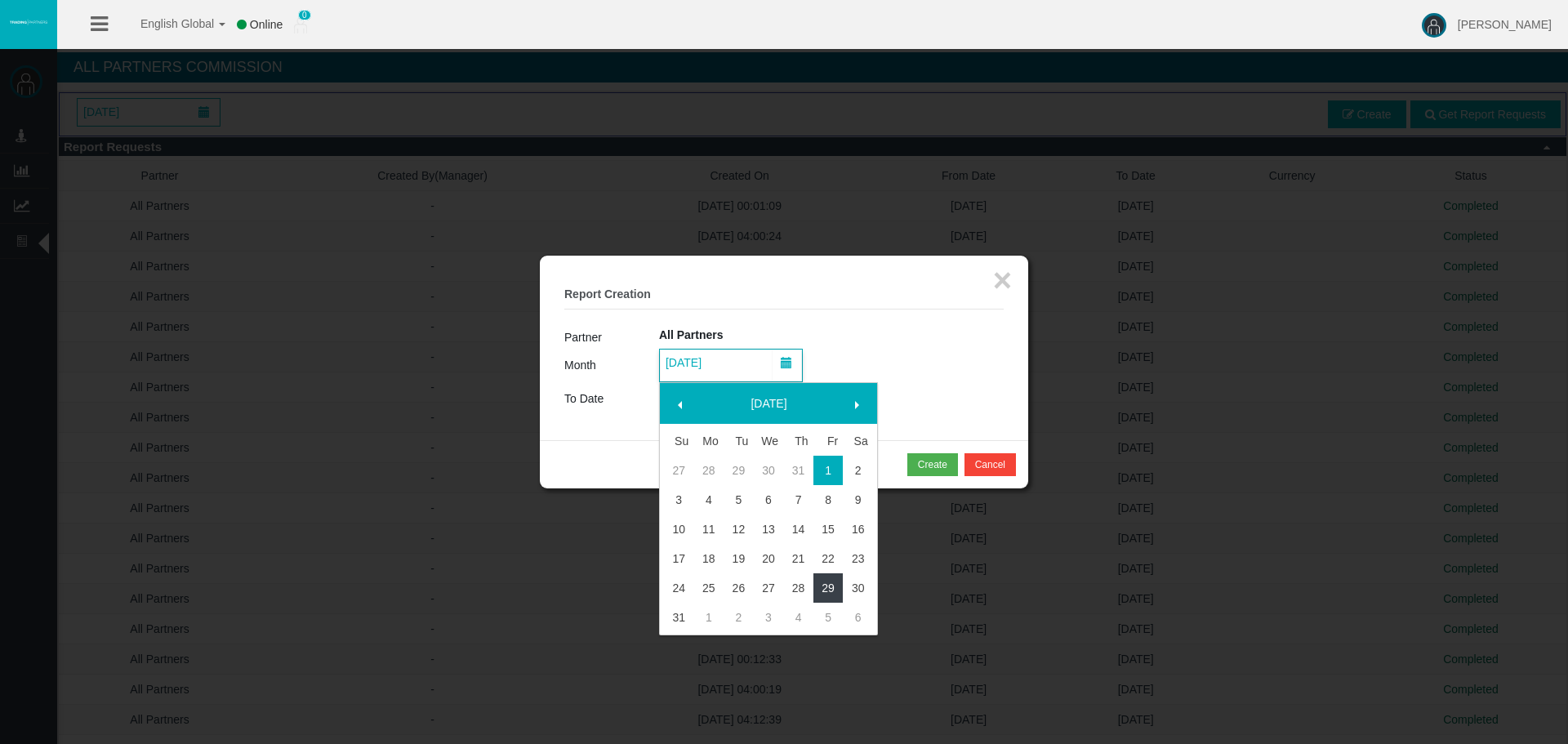
drag, startPoint x: 828, startPoint y: 587, endPoint x: 824, endPoint y: 558, distance: 29.3
click at [828, 587] on link "29" at bounding box center [828, 589] width 30 height 29
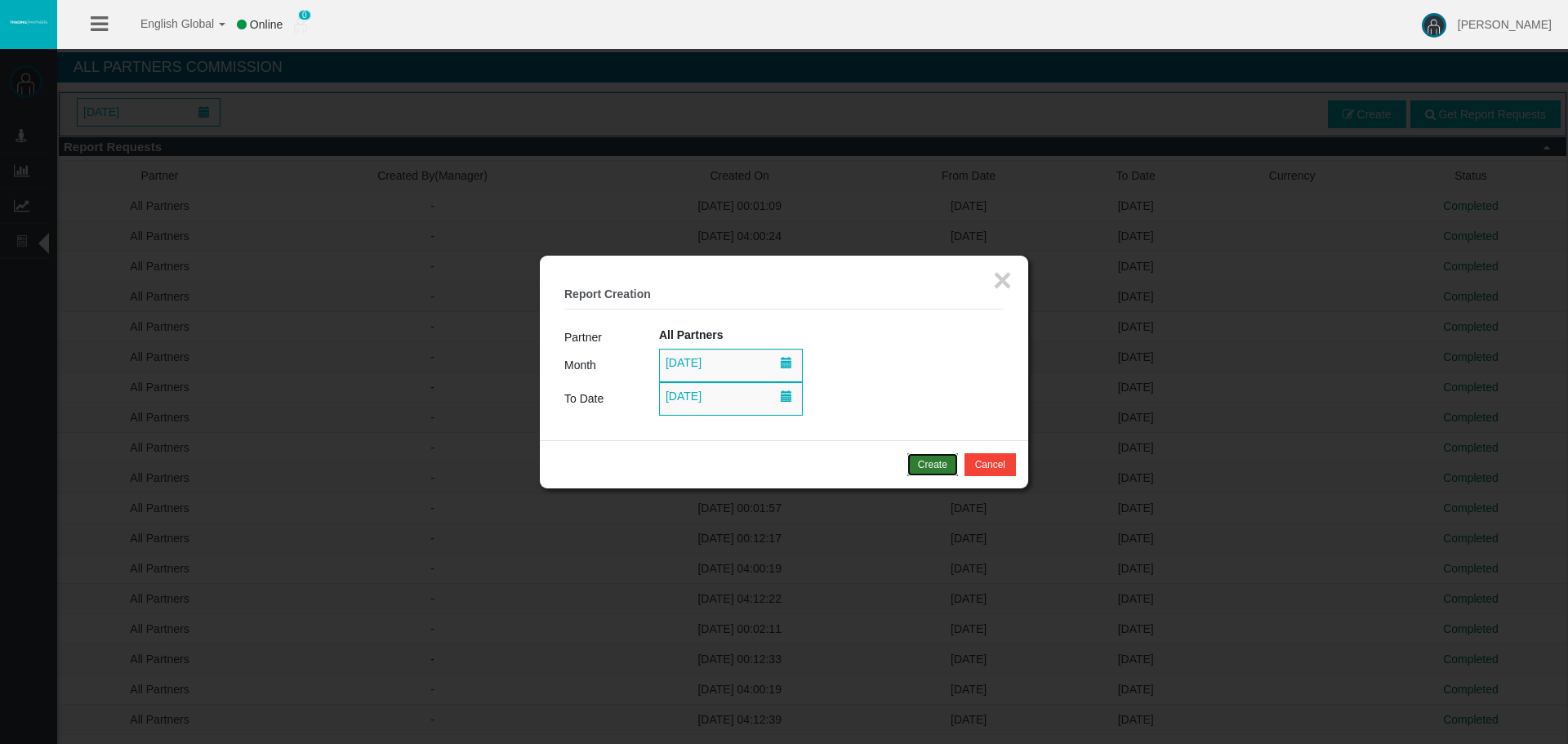
click at [920, 463] on div "Create" at bounding box center [933, 464] width 29 height 15
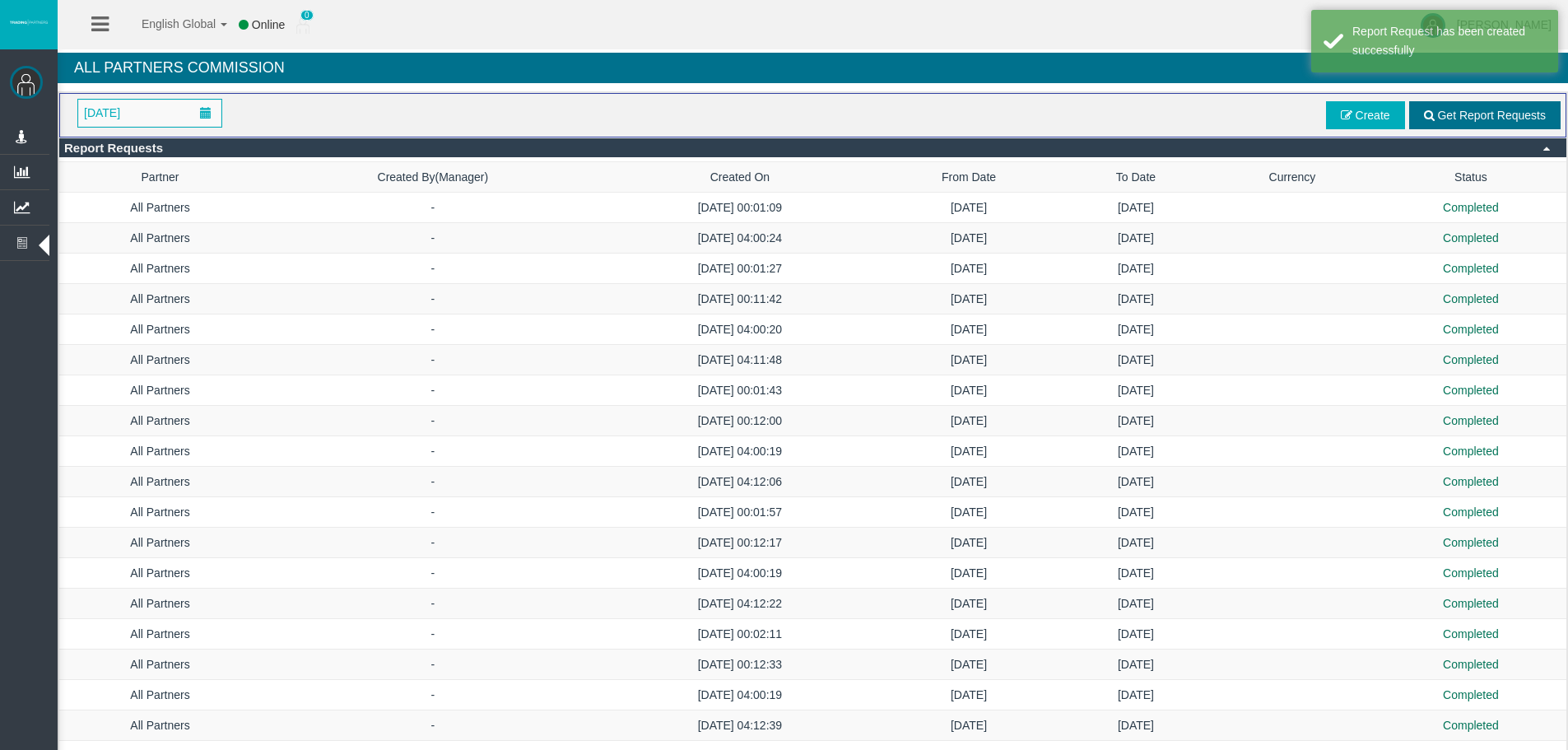
click at [1437, 114] on span "Get Report Requests" at bounding box center [1491, 114] width 108 height 13
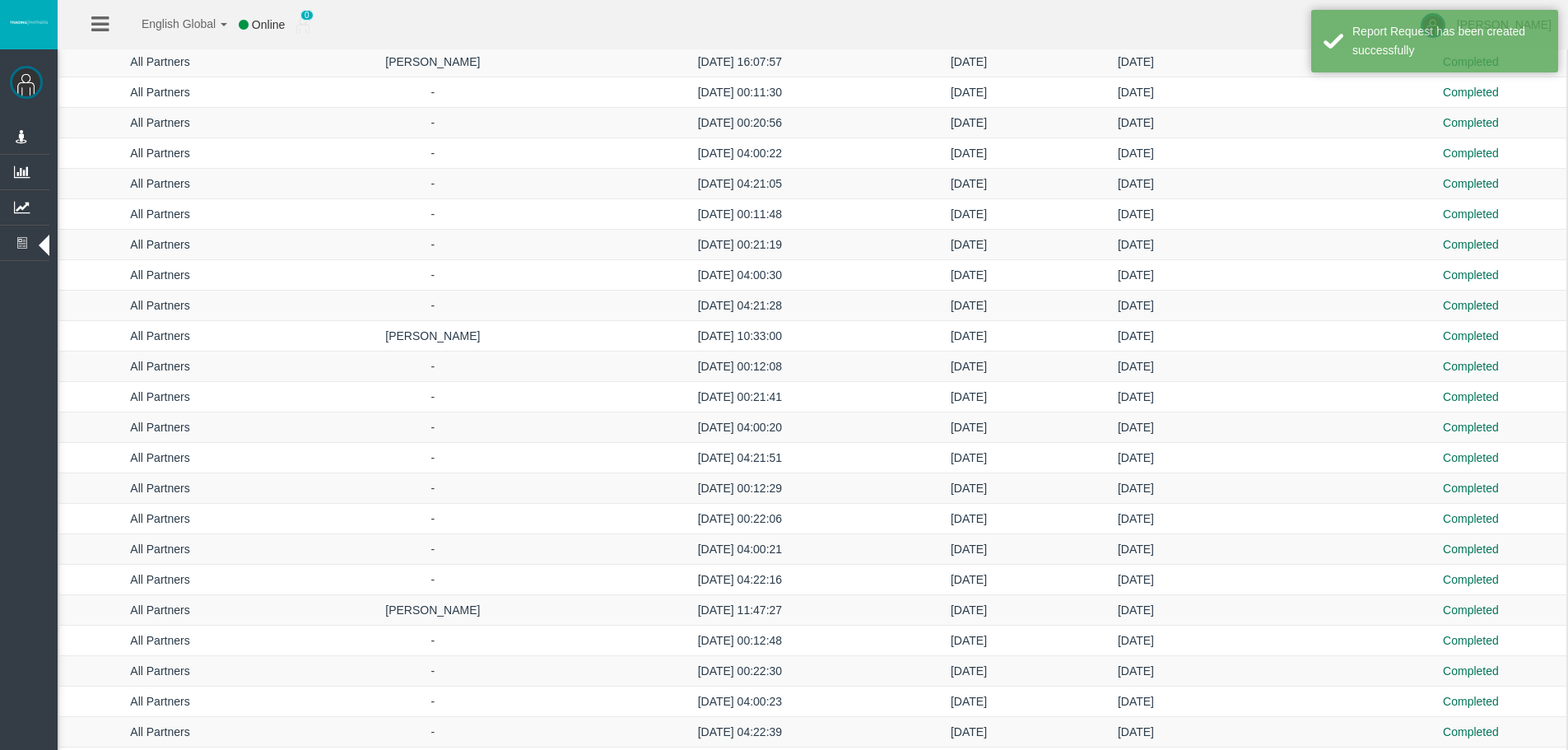
scroll to position [3426, 0]
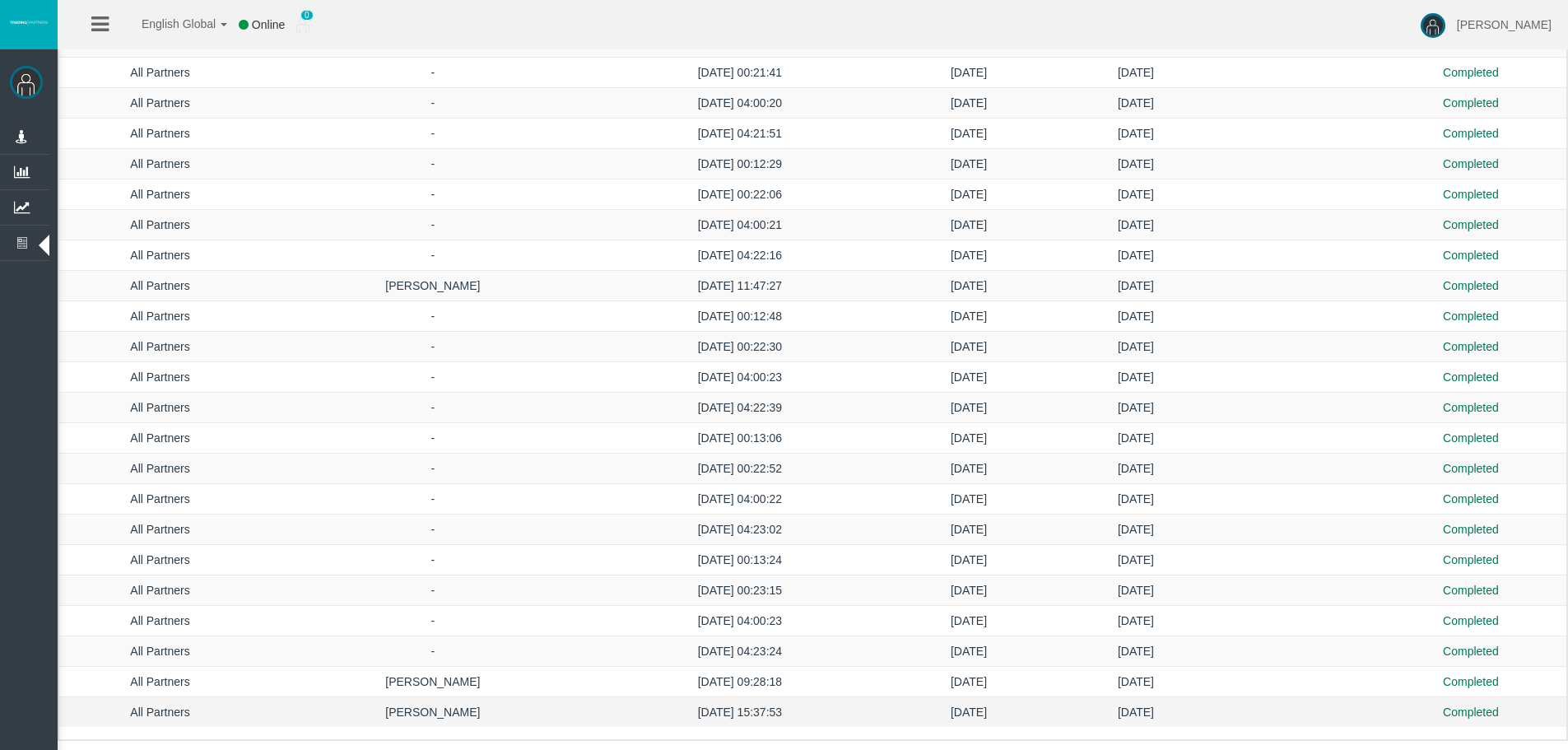
click at [738, 709] on td "[DATE] 15:37:53" at bounding box center [740, 713] width 270 height 31
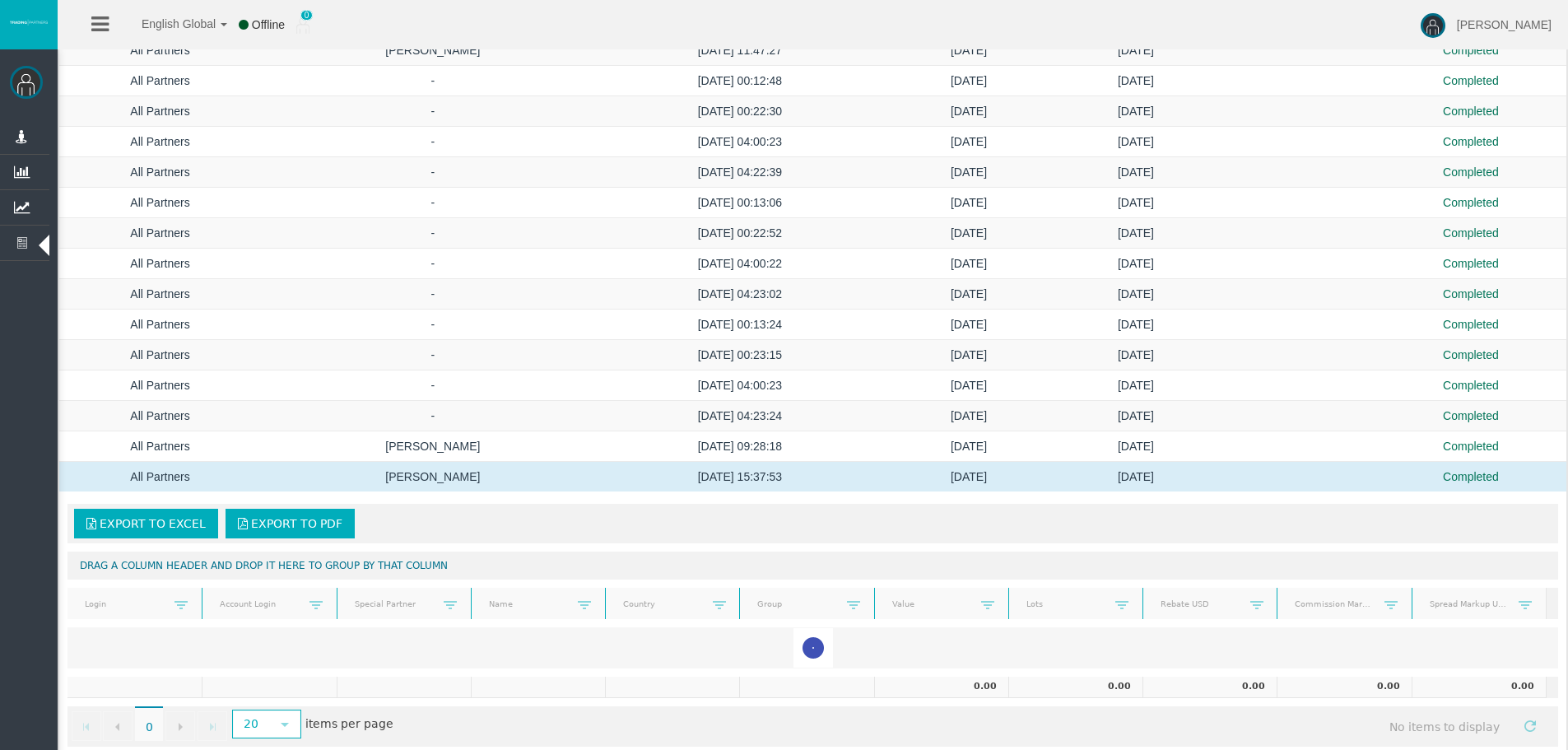
scroll to position [3673, 0]
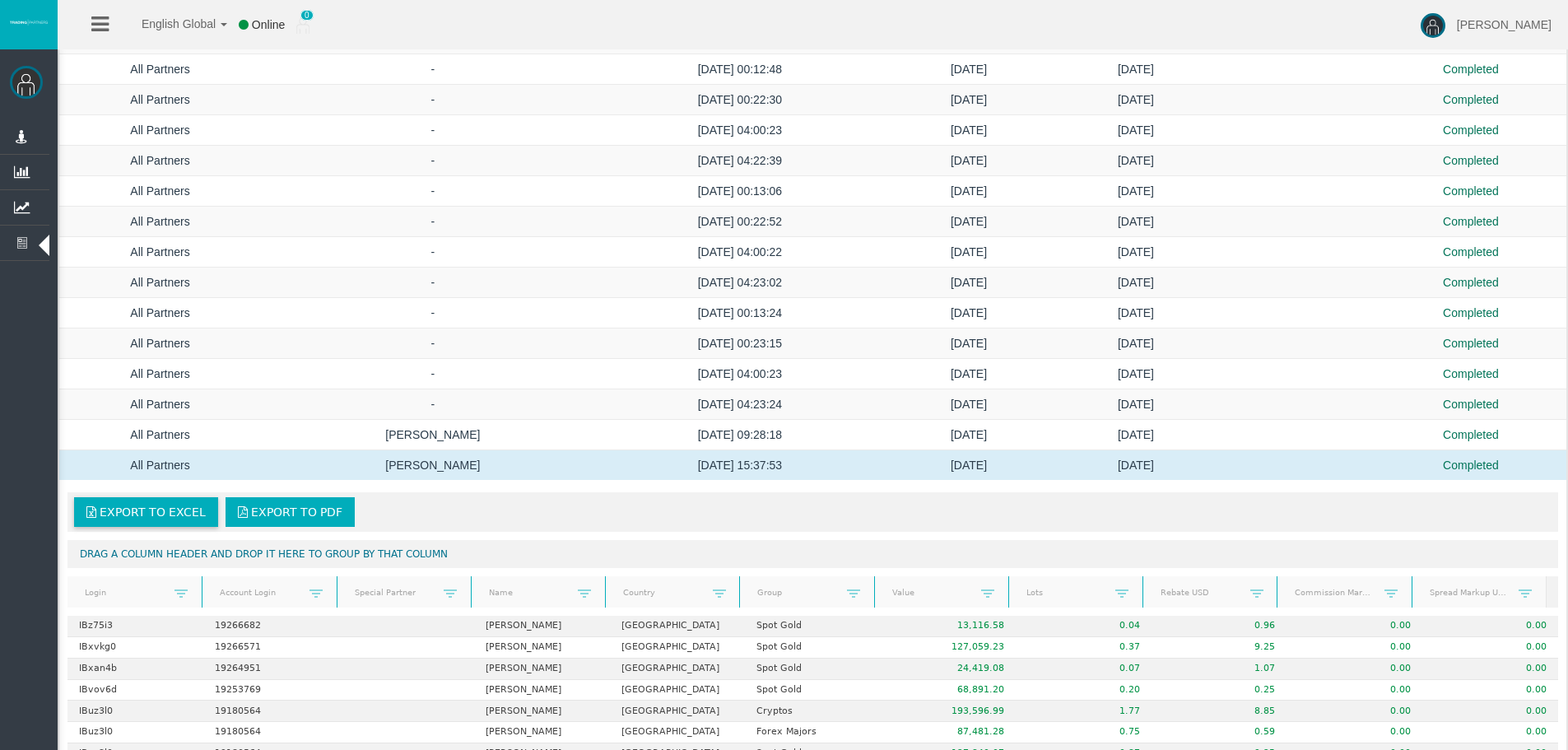
click at [138, 512] on span "Export to Excel" at bounding box center [153, 511] width 106 height 13
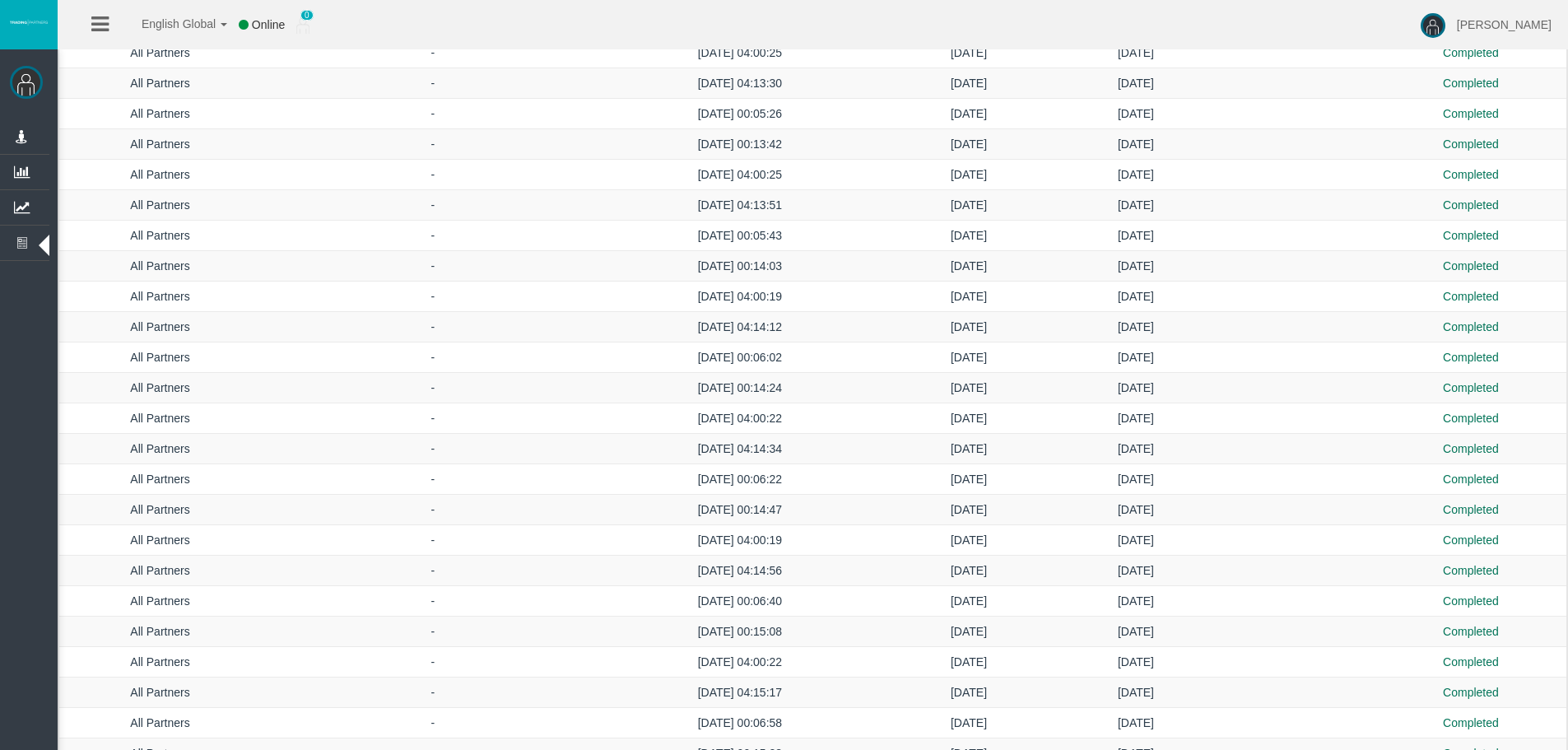
scroll to position [0, 0]
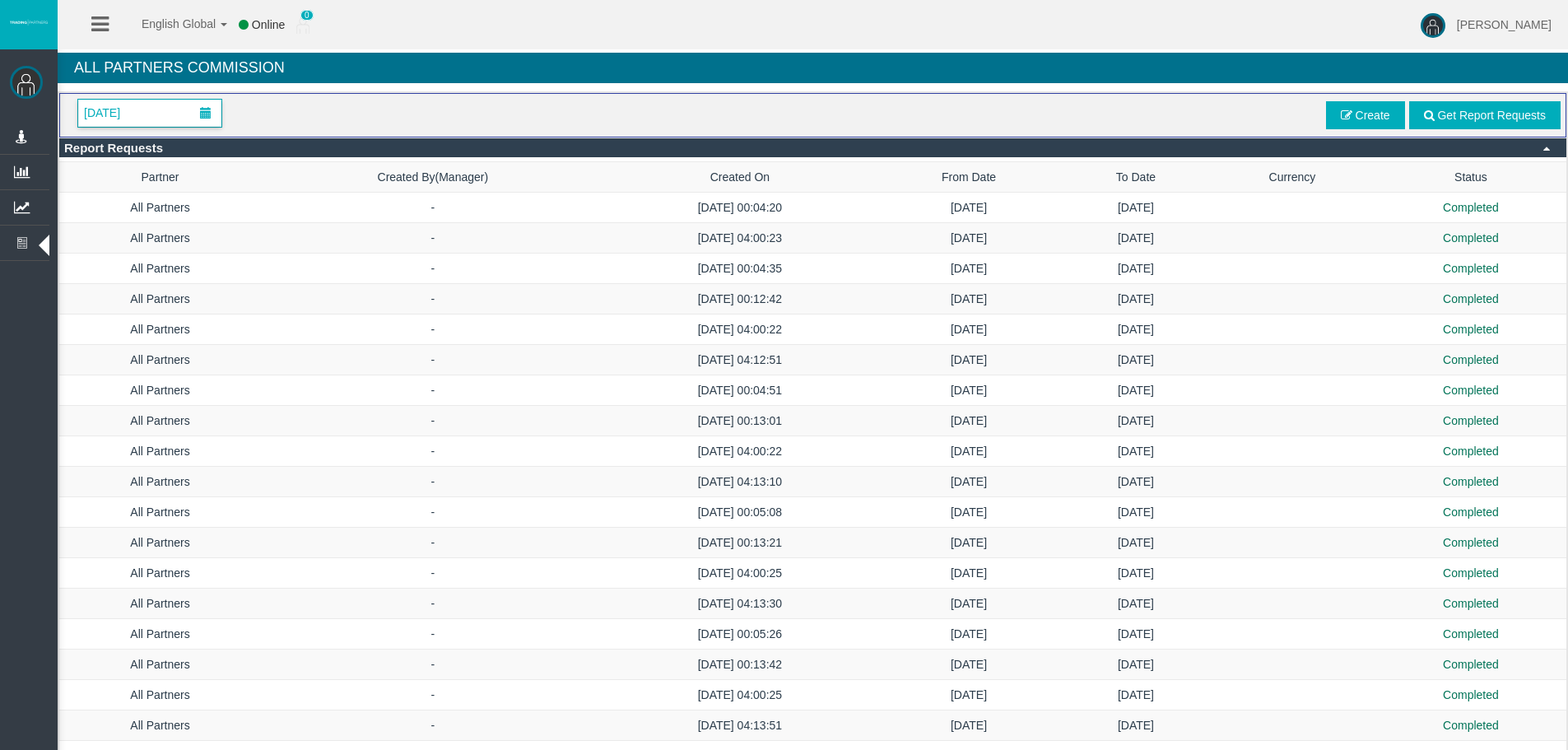
click at [125, 107] on span "[DATE]" at bounding box center [101, 112] width 46 height 23
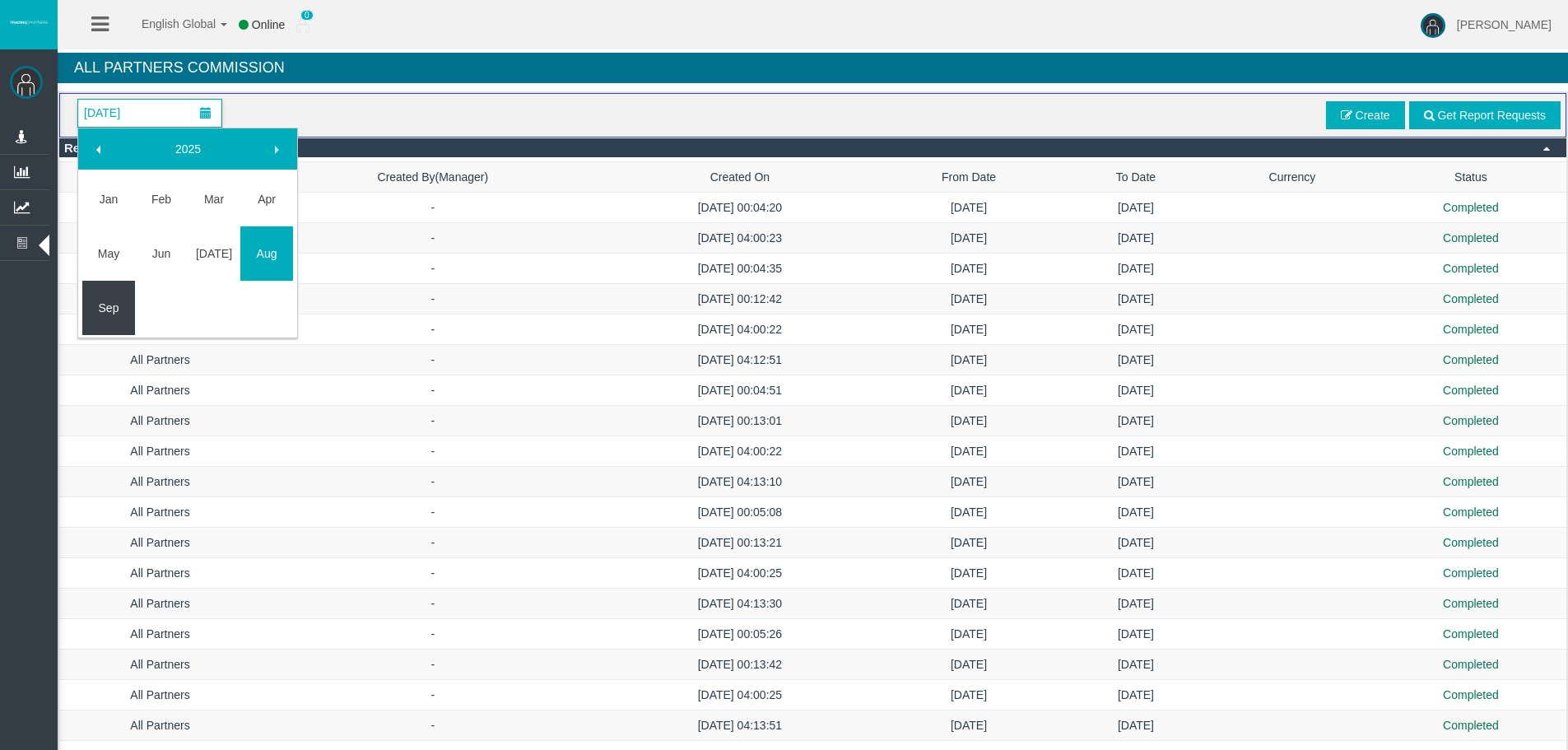
drag, startPoint x: 107, startPoint y: 318, endPoint x: 113, endPoint y: 311, distance: 9.2
click at [107, 317] on link "Sep" at bounding box center [108, 307] width 52 height 30
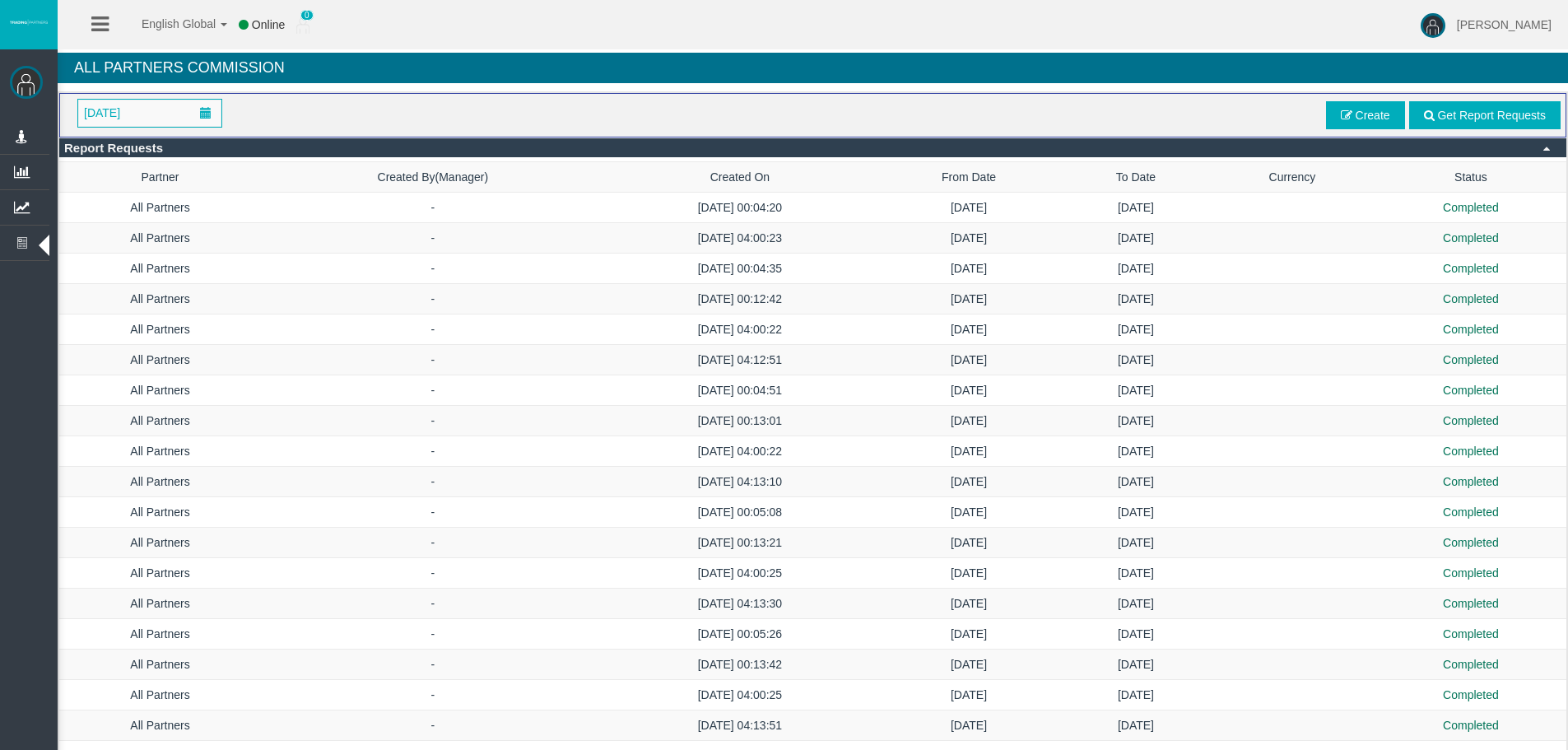
click at [1385, 98] on div "[DATE] Get Report Requests Create" at bounding box center [813, 114] width 1507 height 44
click at [1381, 106] on span "Create" at bounding box center [1365, 115] width 79 height 28
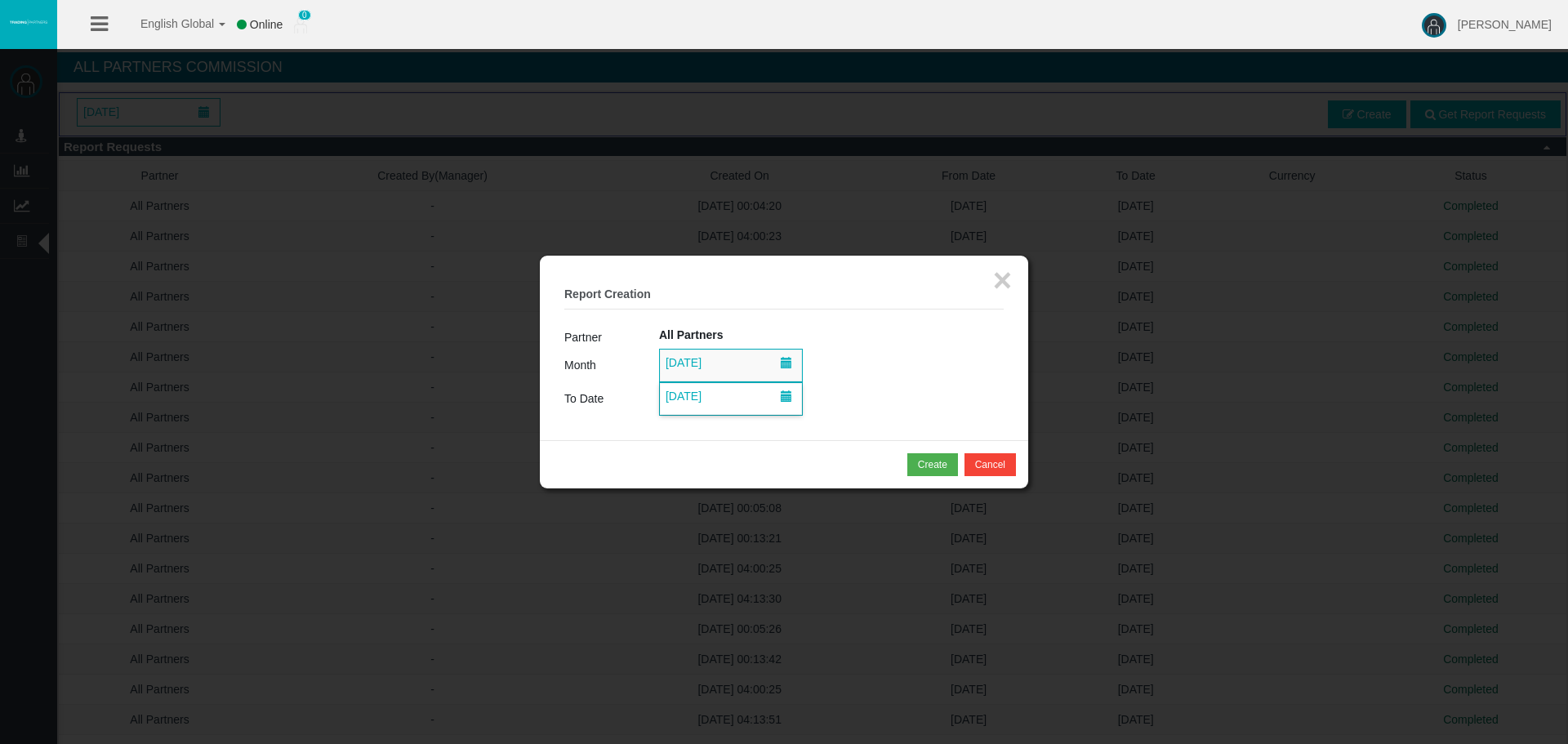
click at [688, 392] on span "[DATE]" at bounding box center [683, 396] width 46 height 22
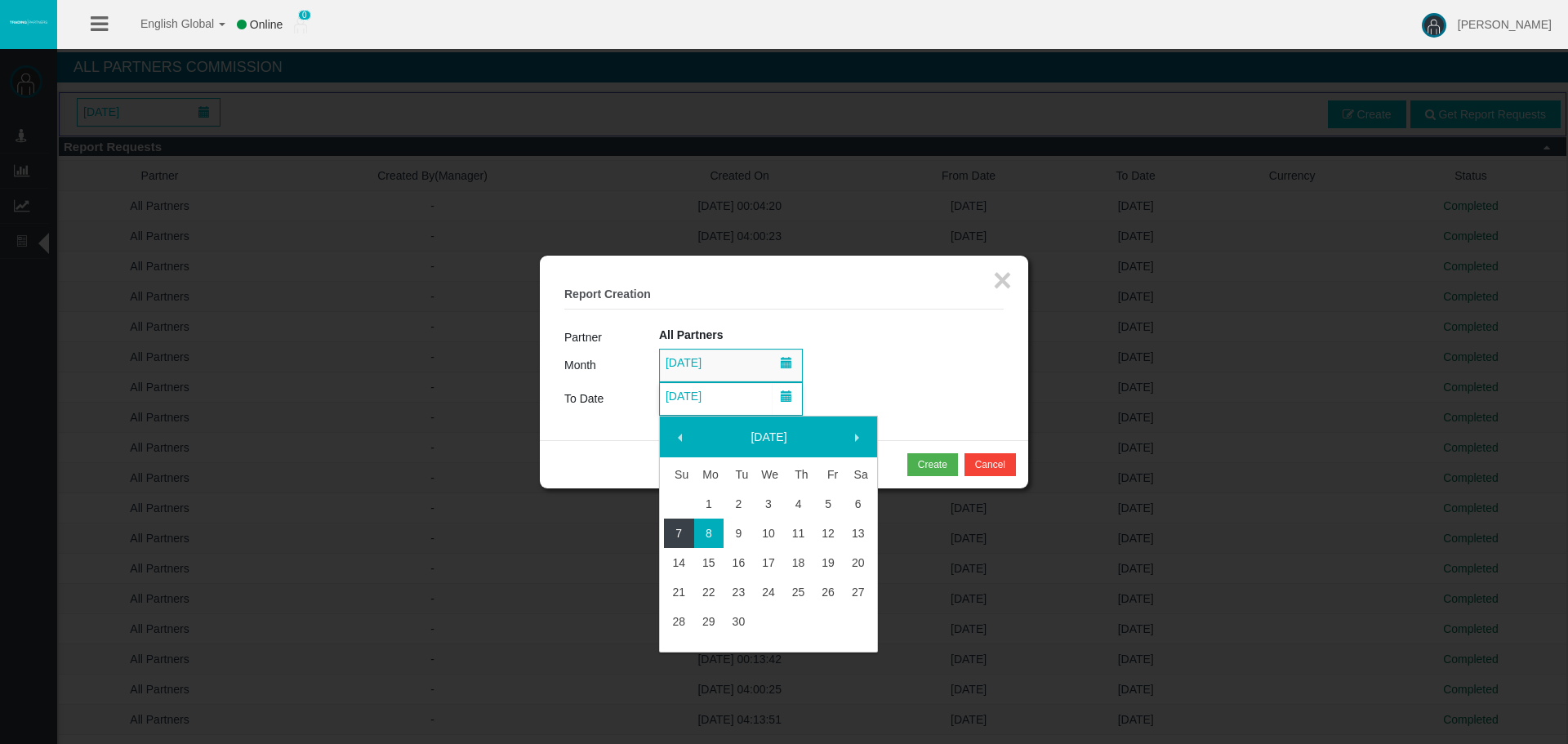
click at [679, 526] on link "7" at bounding box center [678, 534] width 30 height 29
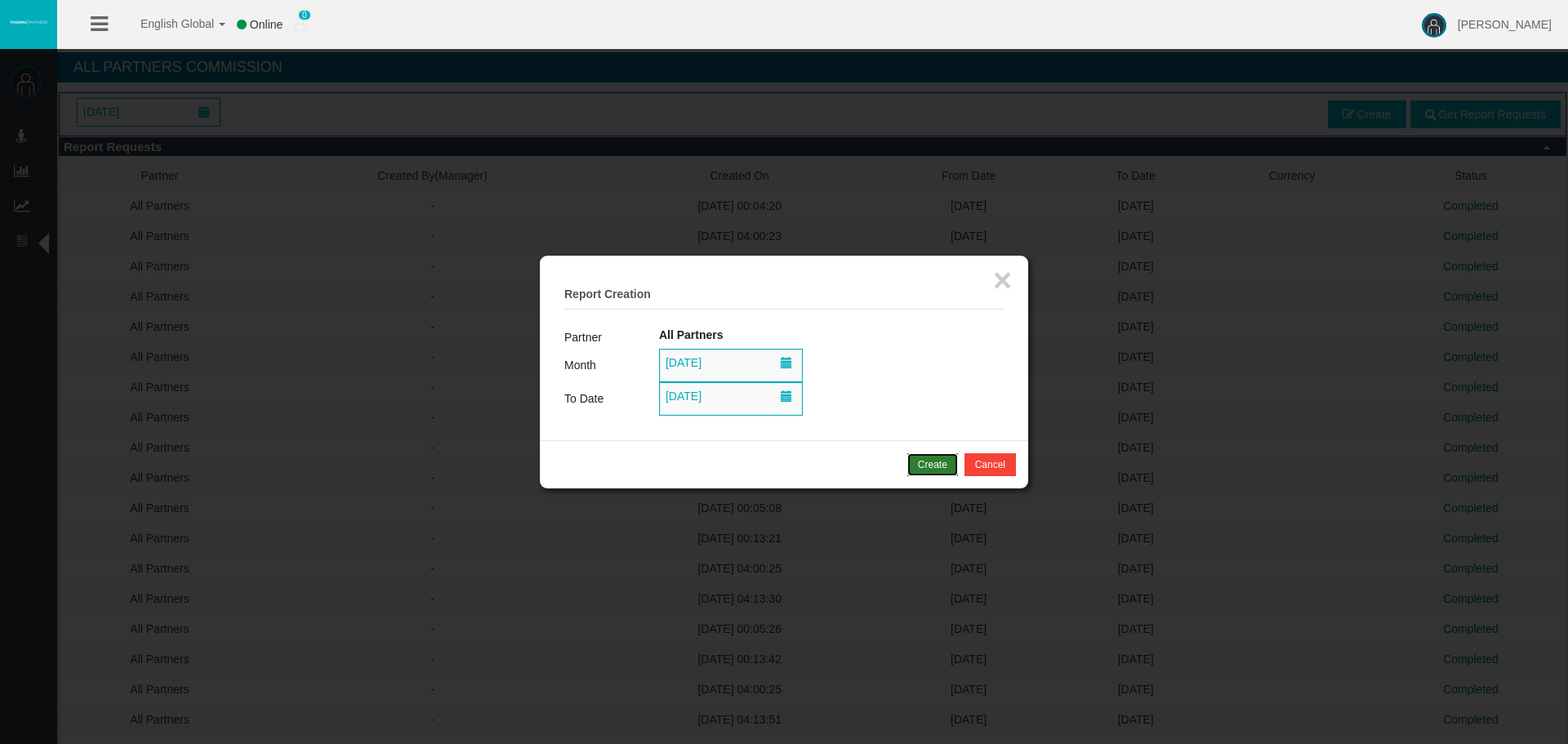
click at [923, 464] on div "Create" at bounding box center [933, 464] width 29 height 15
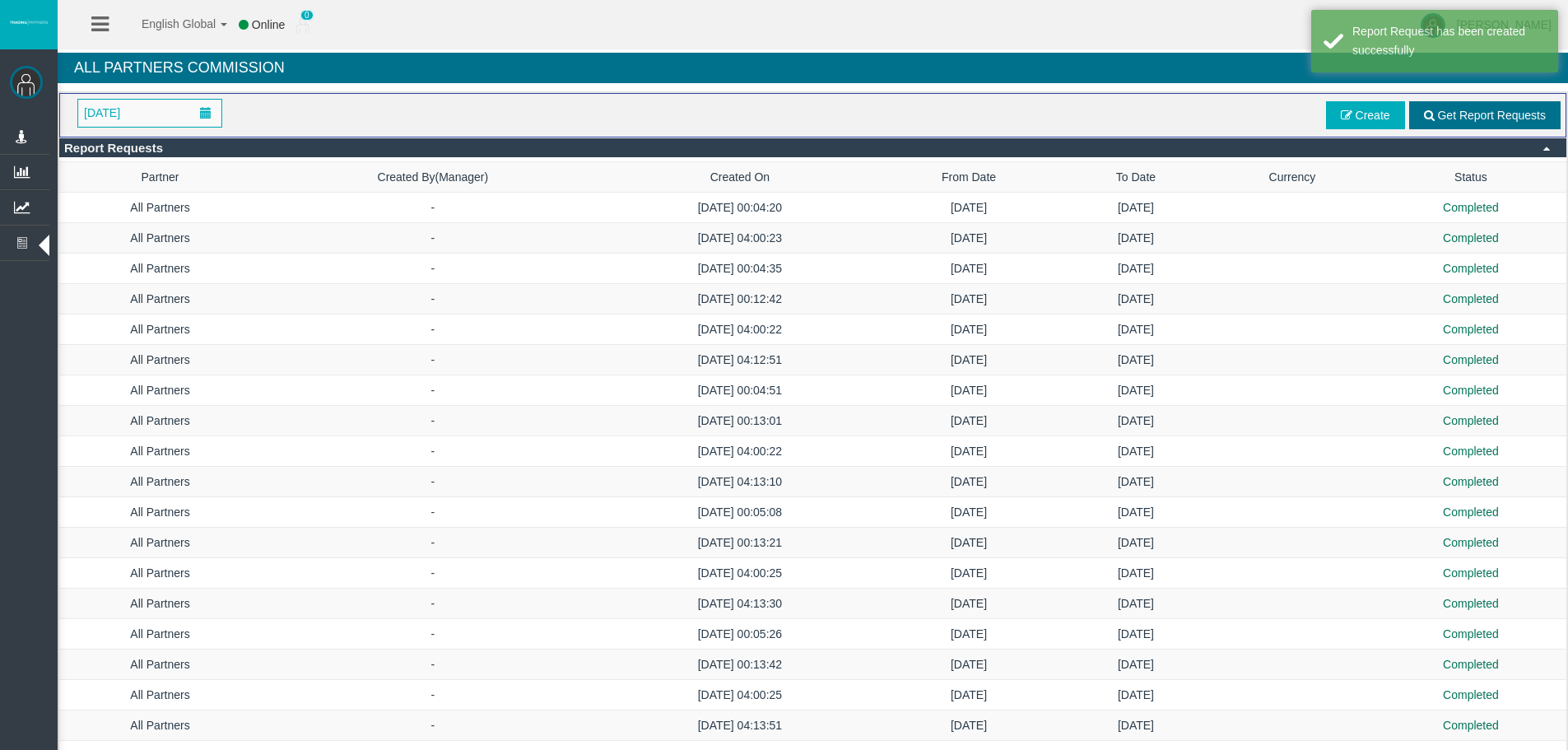
click at [1471, 109] on span "Get Report Requests" at bounding box center [1491, 114] width 108 height 13
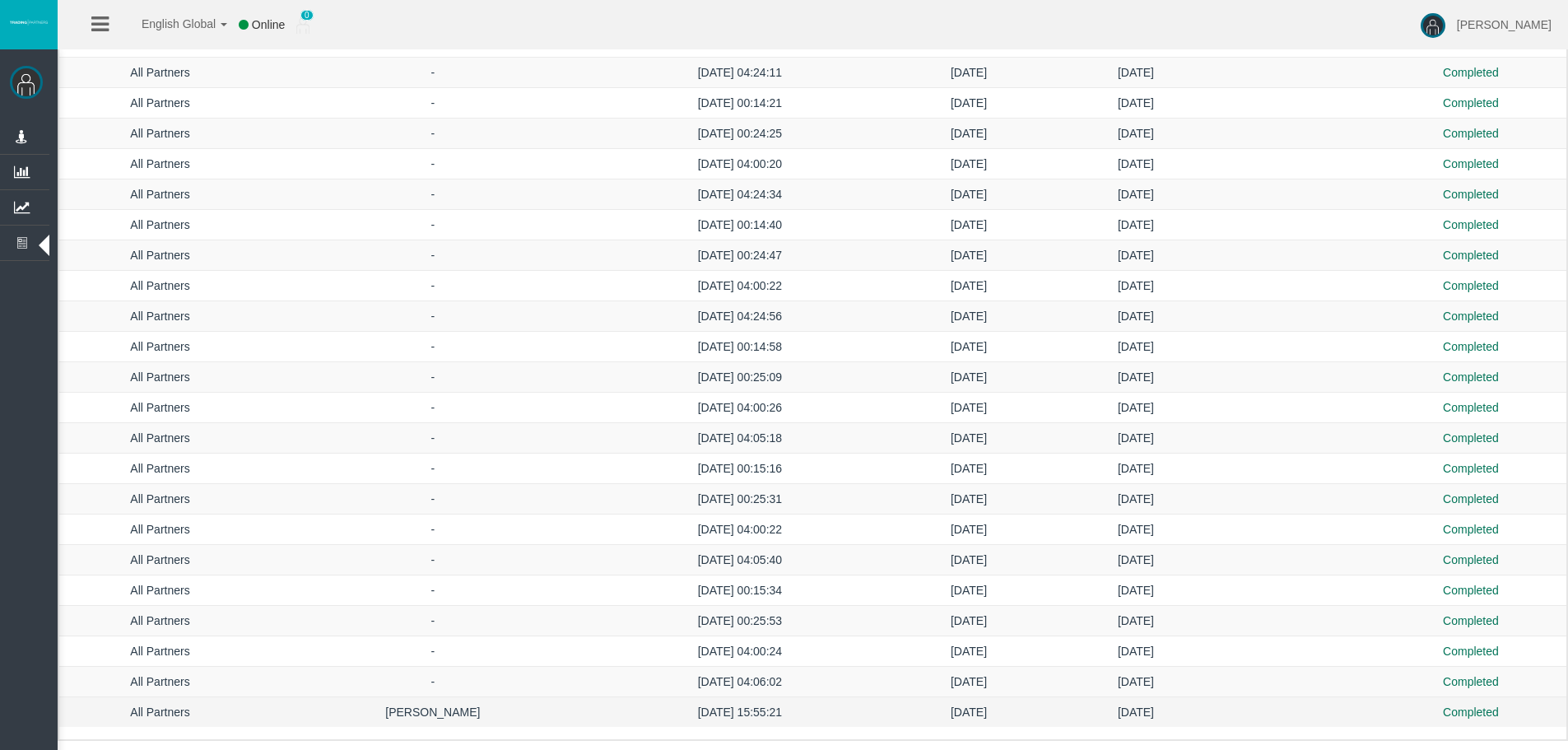
click at [1049, 714] on td "[DATE]" at bounding box center [968, 713] width 188 height 31
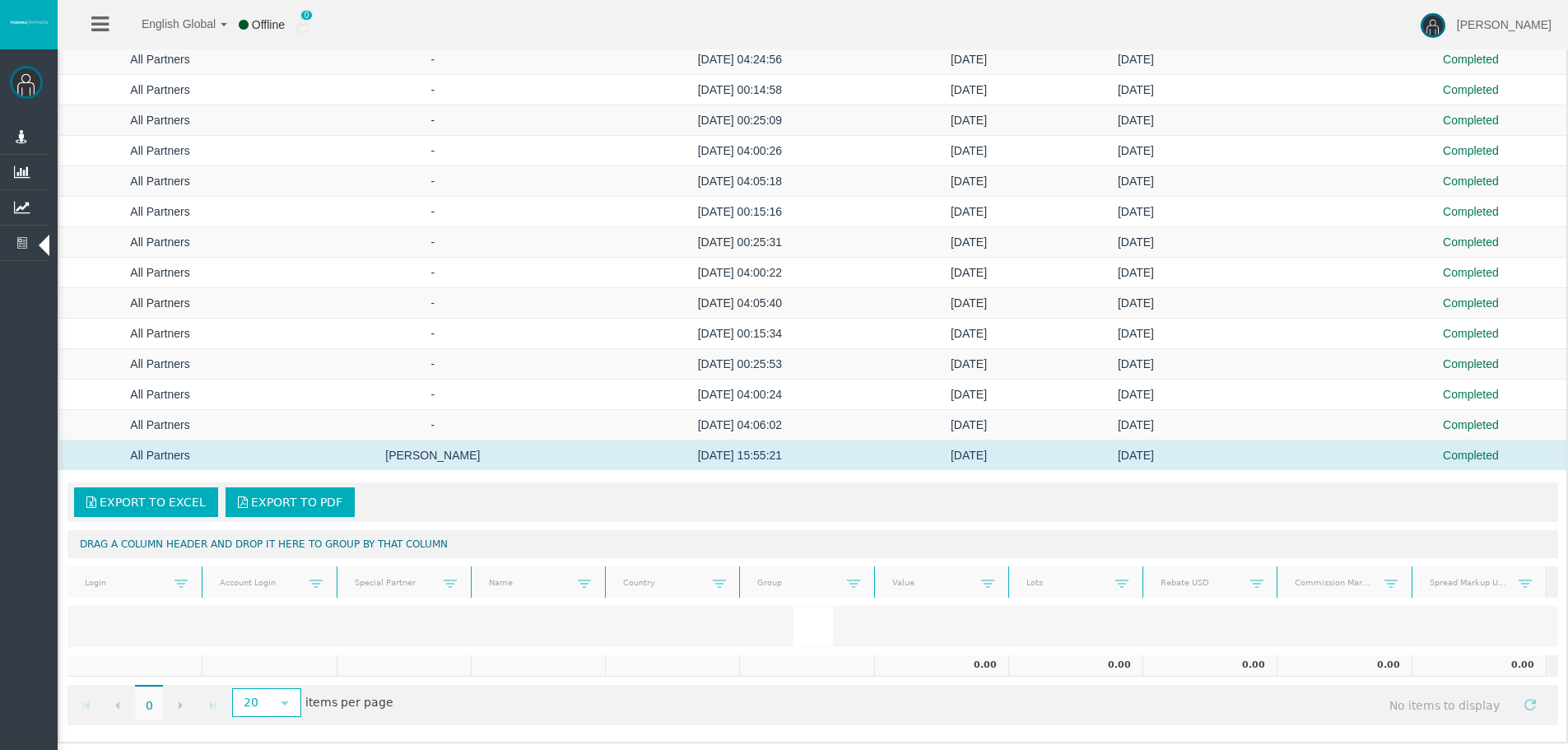
scroll to position [547, 0]
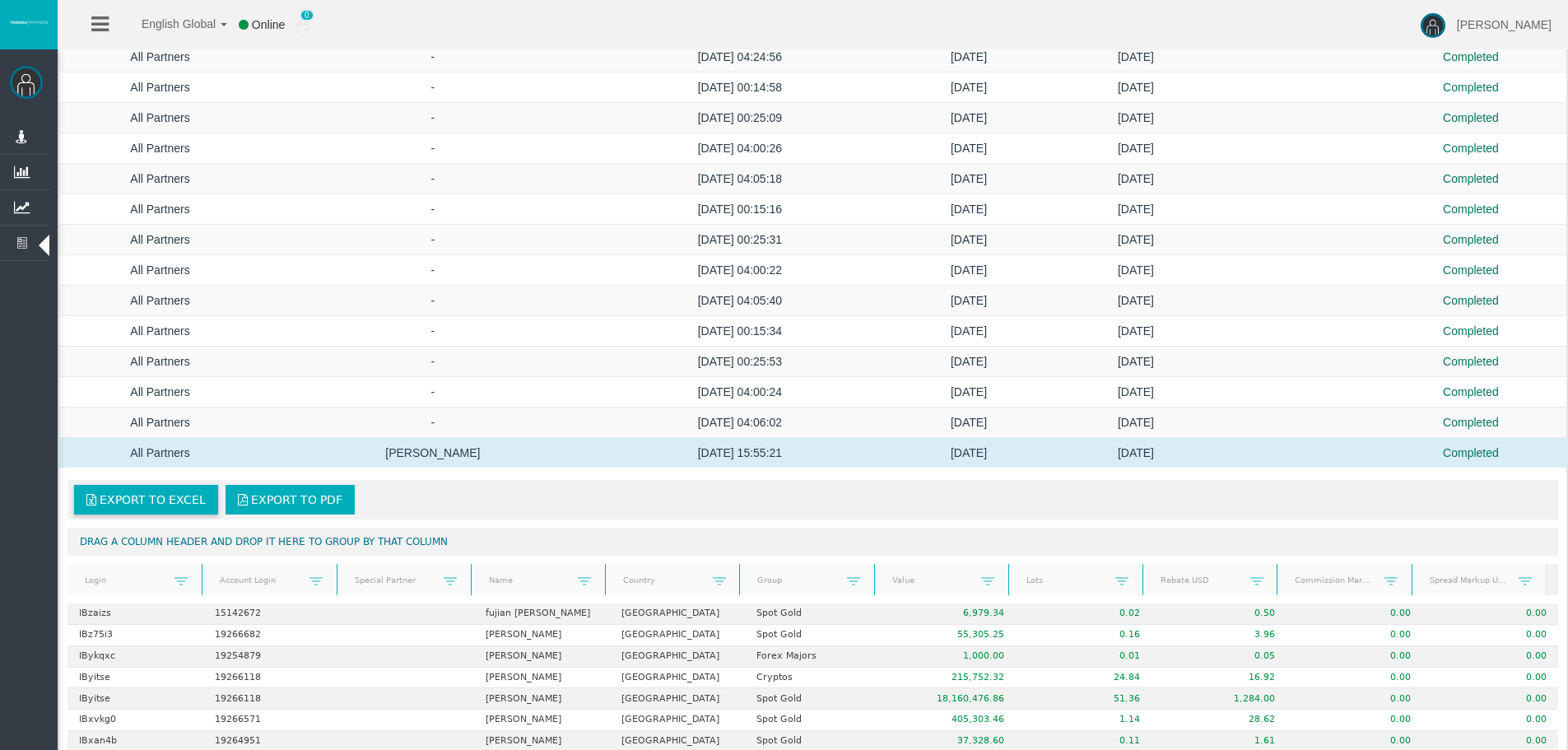
click at [159, 499] on span "Export to Excel" at bounding box center [153, 500] width 106 height 13
